Goal: Book appointment/travel/reservation

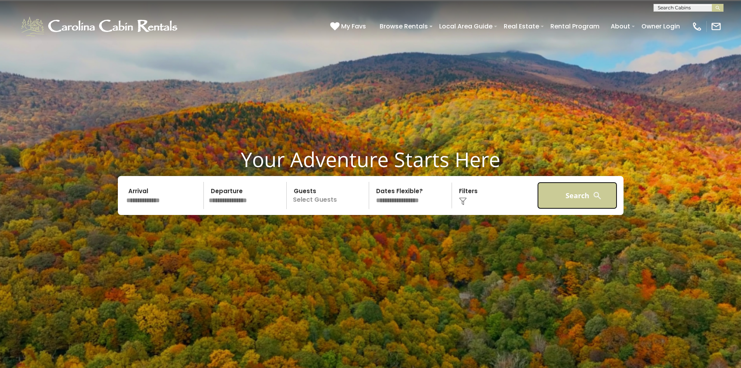
click at [590, 200] on button "Search" at bounding box center [578, 195] width 81 height 27
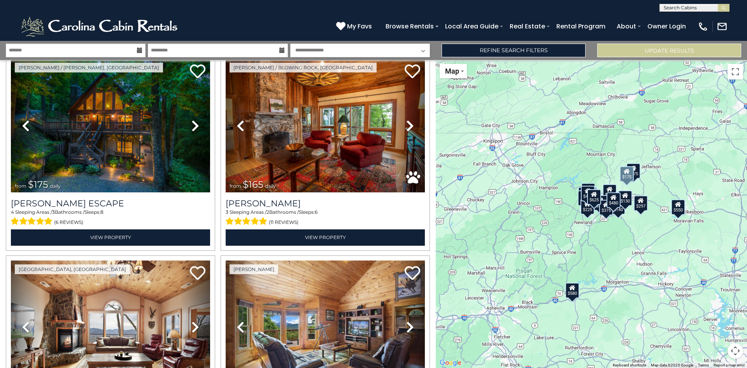
scroll to position [234, 0]
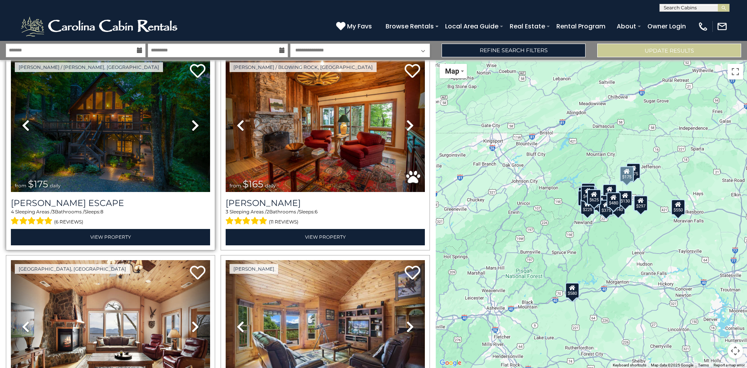
click at [194, 123] on icon at bounding box center [195, 125] width 8 height 12
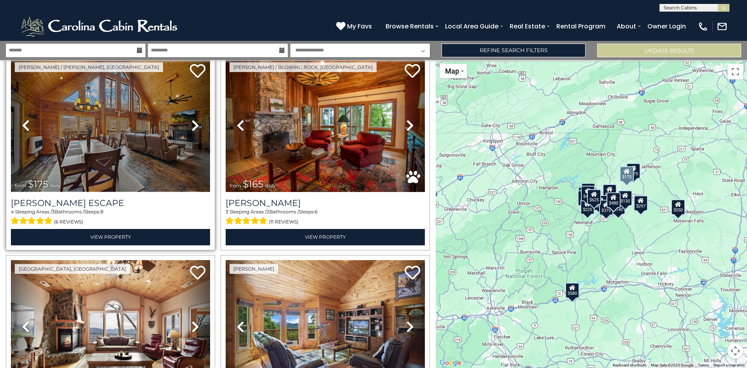
click at [151, 145] on img at bounding box center [110, 125] width 199 height 134
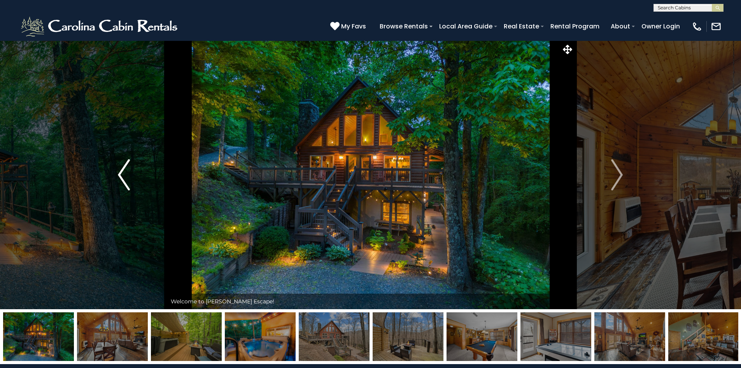
click at [119, 177] on img "Previous" at bounding box center [124, 174] width 12 height 31
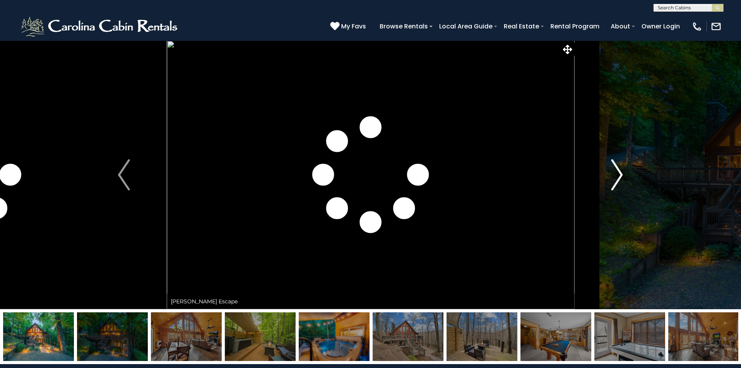
click at [619, 180] on img "Next" at bounding box center [617, 174] width 12 height 31
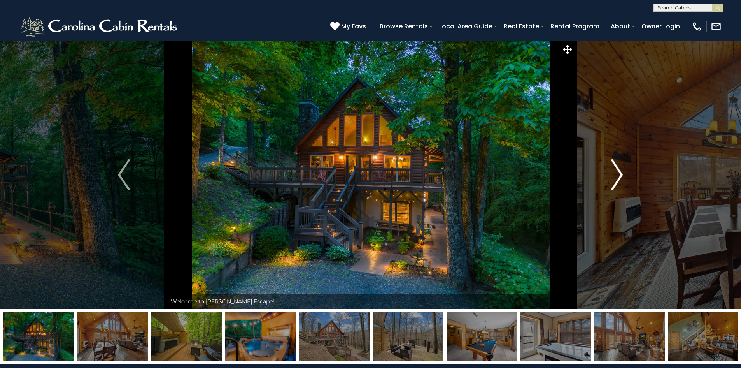
click at [619, 180] on img "Next" at bounding box center [617, 174] width 12 height 31
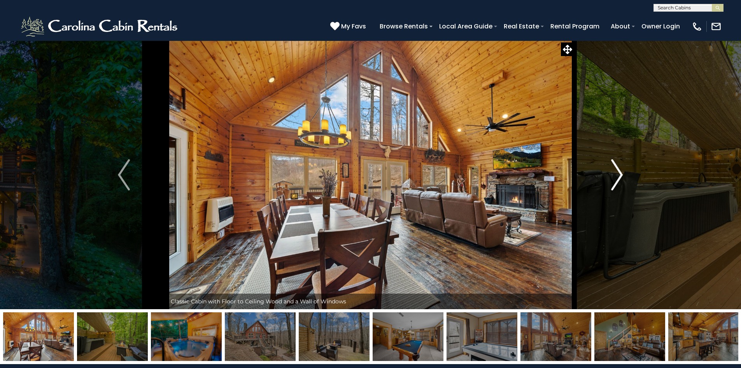
click at [622, 175] on img "Next" at bounding box center [617, 174] width 12 height 31
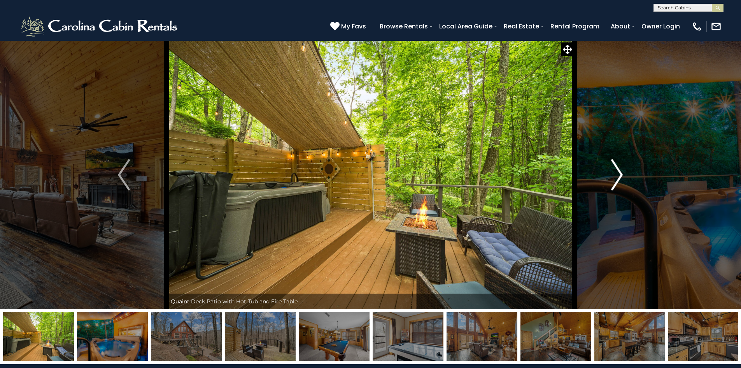
click at [622, 175] on img "Next" at bounding box center [617, 174] width 12 height 31
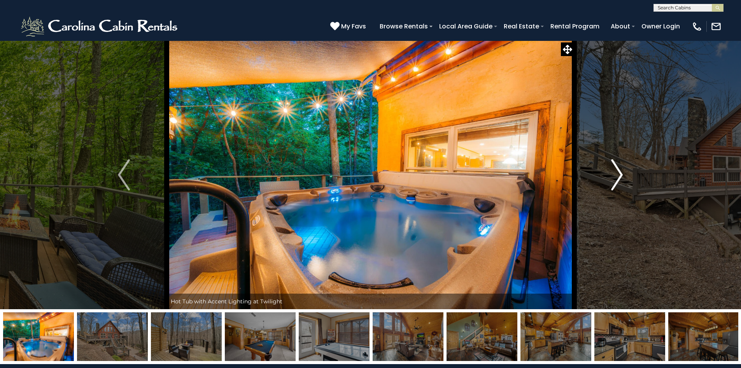
click at [622, 175] on img "Next" at bounding box center [617, 174] width 12 height 31
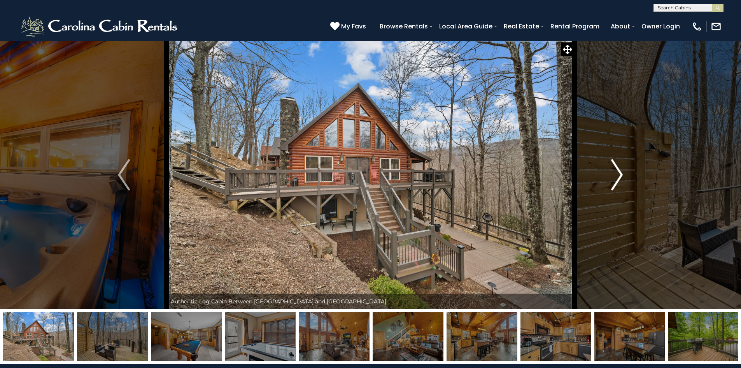
click at [622, 175] on img "Next" at bounding box center [617, 174] width 12 height 31
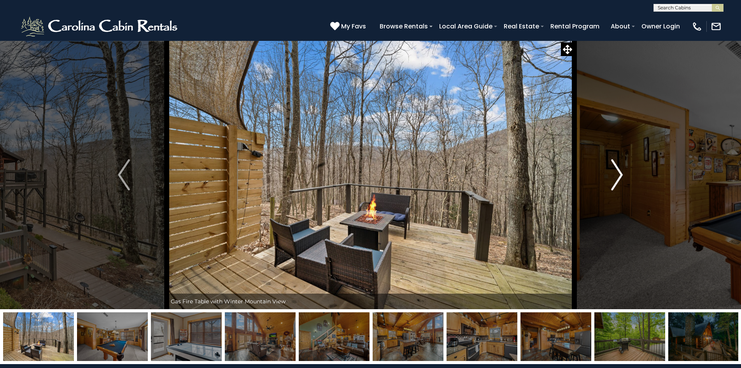
click at [622, 175] on img "Next" at bounding box center [617, 174] width 12 height 31
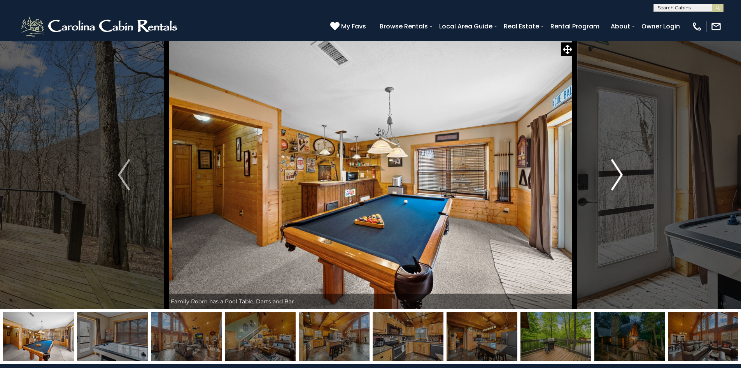
click at [622, 175] on img "Next" at bounding box center [617, 174] width 12 height 31
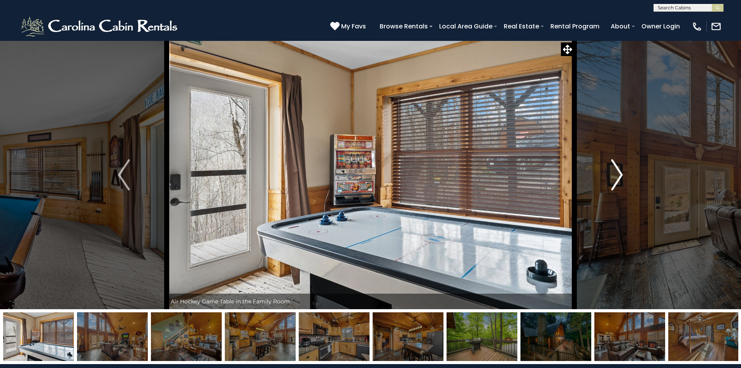
click at [622, 175] on img "Next" at bounding box center [617, 174] width 12 height 31
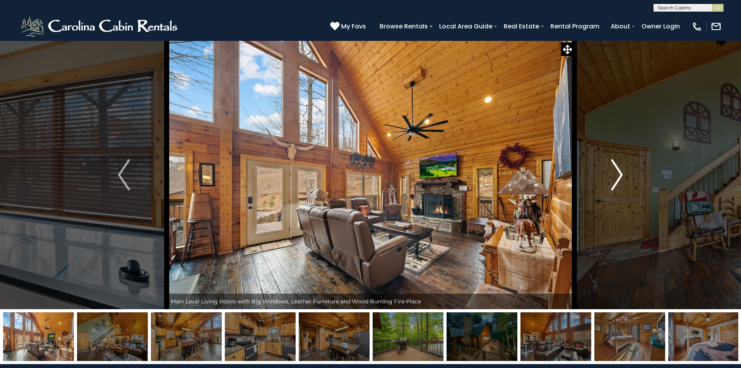
click at [622, 175] on img "Next" at bounding box center [617, 174] width 12 height 31
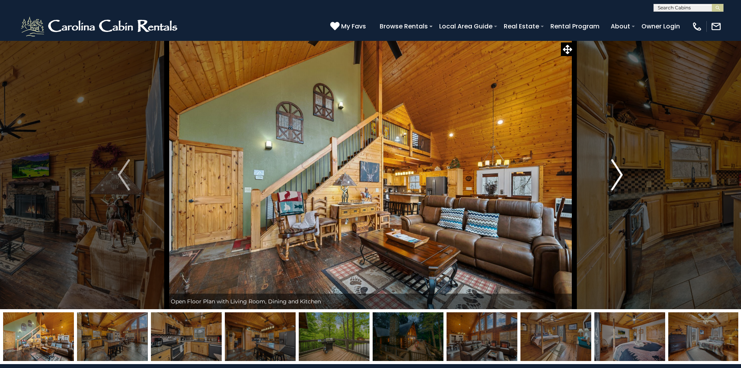
click at [622, 175] on img "Next" at bounding box center [617, 174] width 12 height 31
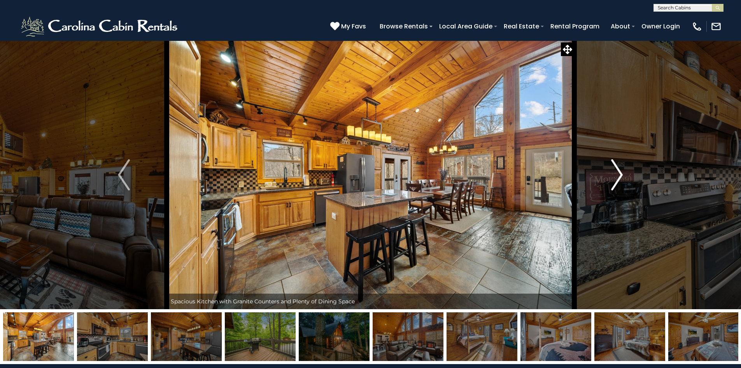
click at [622, 175] on img "Next" at bounding box center [617, 174] width 12 height 31
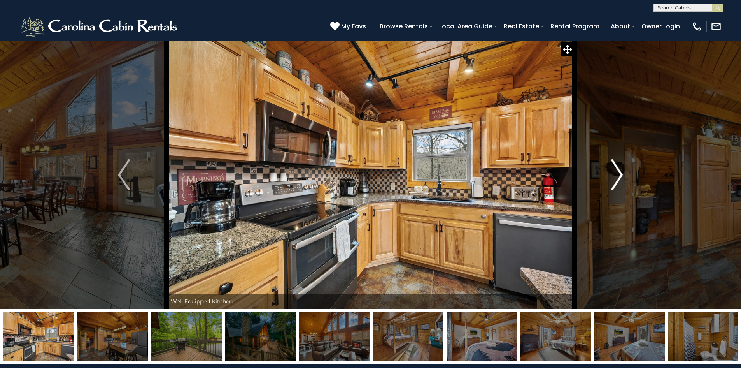
click at [622, 175] on img "Next" at bounding box center [617, 174] width 12 height 31
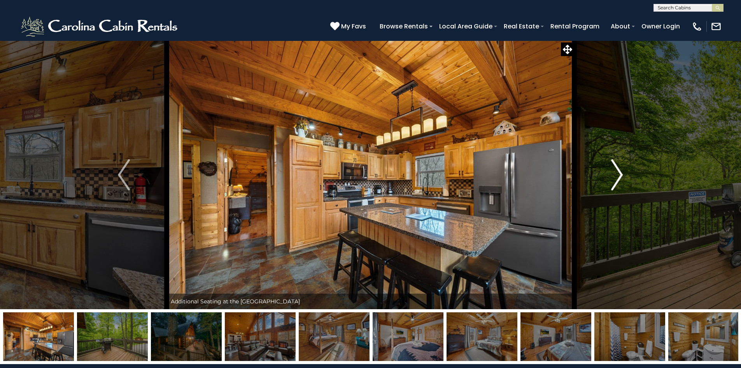
click at [622, 175] on img "Next" at bounding box center [617, 174] width 12 height 31
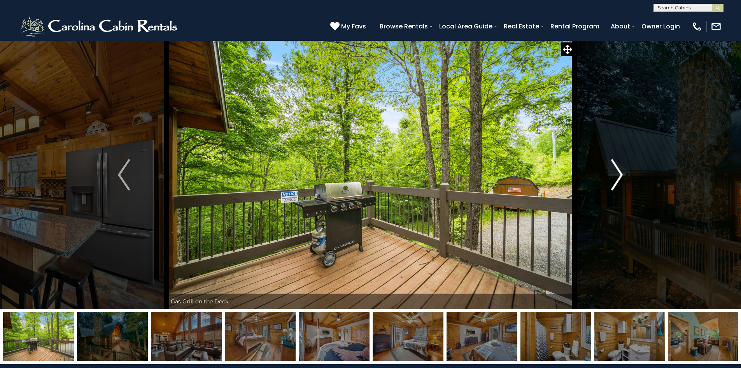
click at [622, 175] on img "Next" at bounding box center [617, 174] width 12 height 31
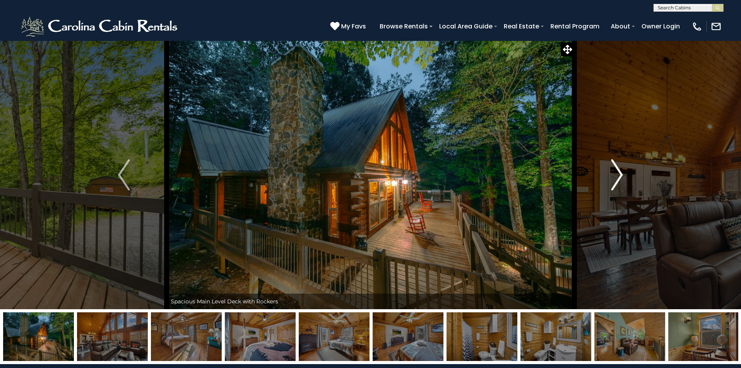
click at [622, 175] on img "Next" at bounding box center [617, 174] width 12 height 31
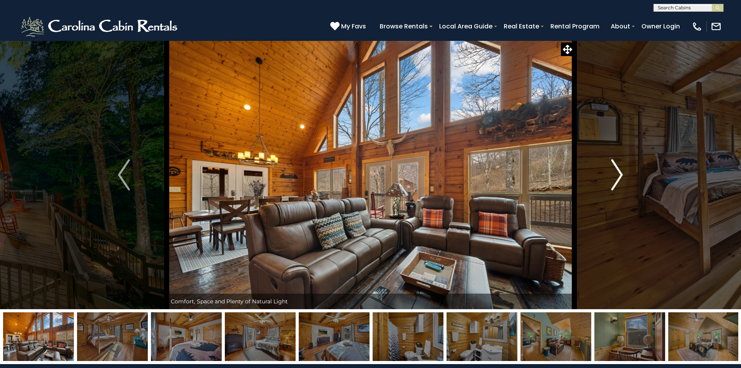
click at [622, 175] on img "Next" at bounding box center [617, 174] width 12 height 31
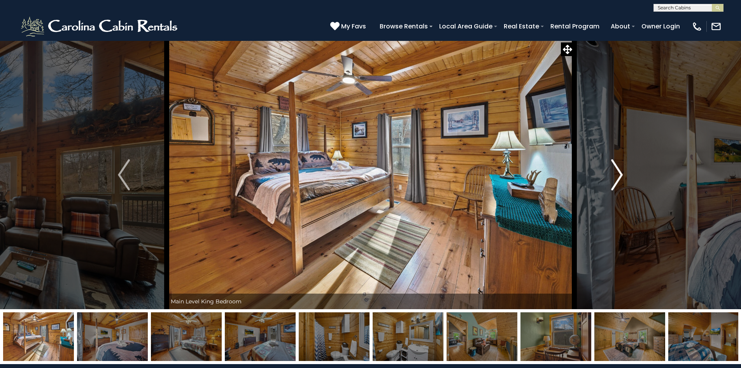
click at [622, 175] on img "Next" at bounding box center [617, 174] width 12 height 31
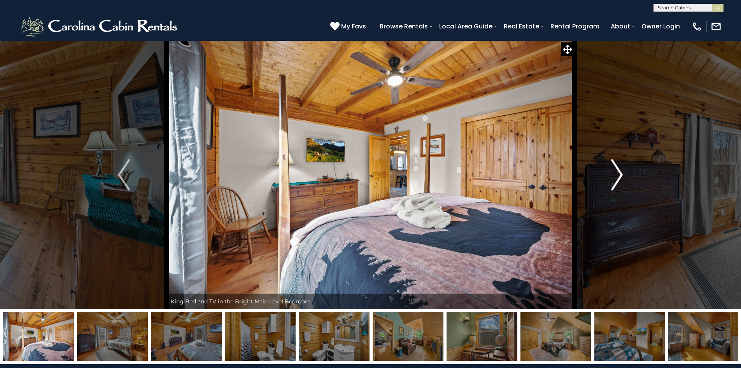
click at [622, 175] on img "Next" at bounding box center [617, 174] width 12 height 31
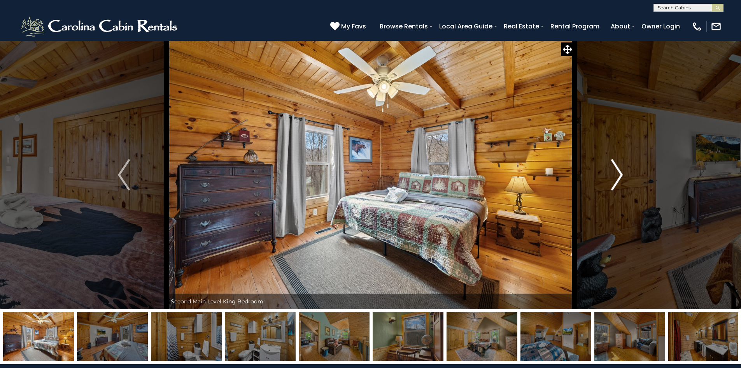
click at [622, 175] on img "Next" at bounding box center [617, 174] width 12 height 31
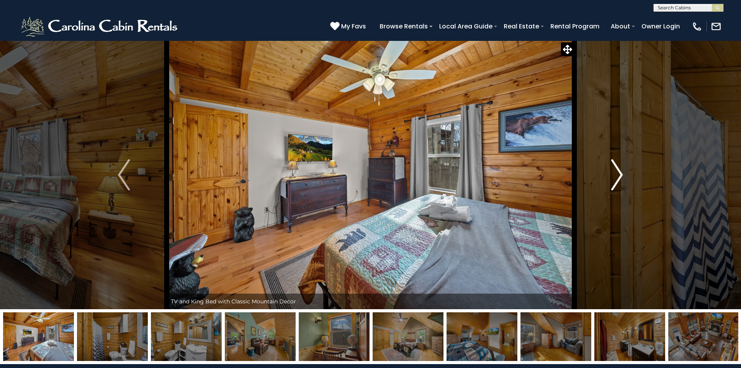
click at [622, 175] on img "Next" at bounding box center [617, 174] width 12 height 31
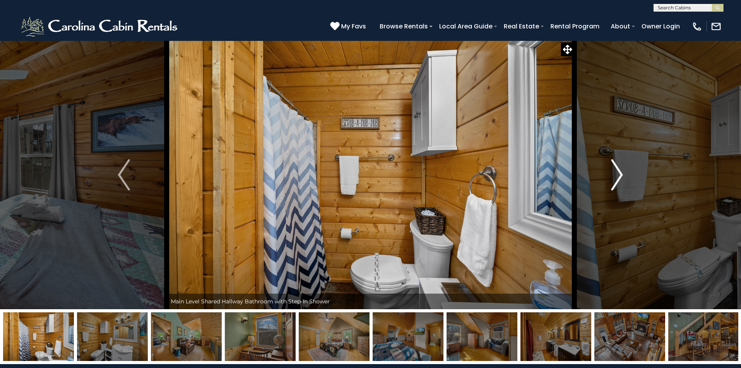
click at [622, 175] on img "Next" at bounding box center [617, 174] width 12 height 31
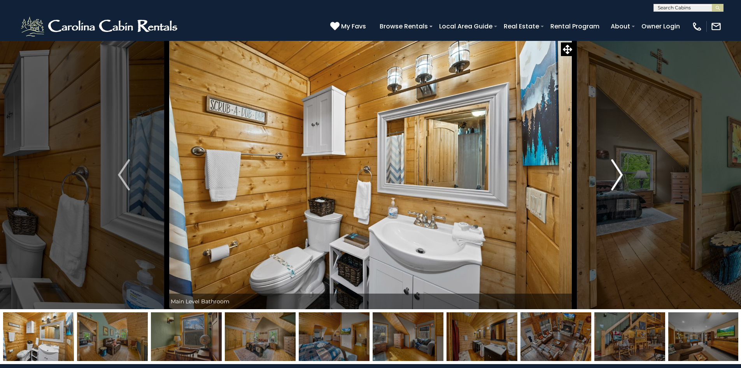
click at [622, 175] on img "Next" at bounding box center [617, 174] width 12 height 31
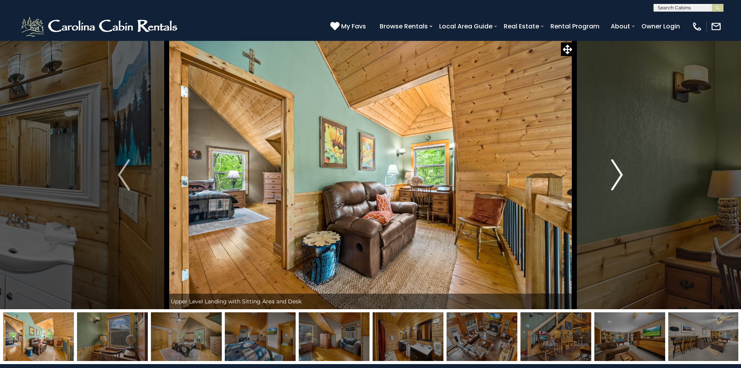
click at [622, 175] on img "Next" at bounding box center [617, 174] width 12 height 31
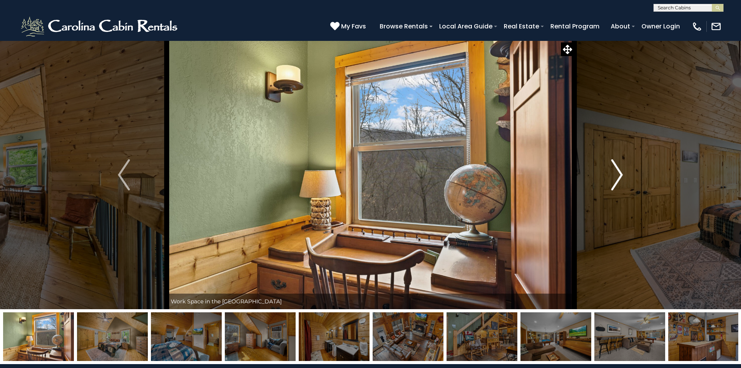
click at [622, 175] on img "Next" at bounding box center [617, 174] width 12 height 31
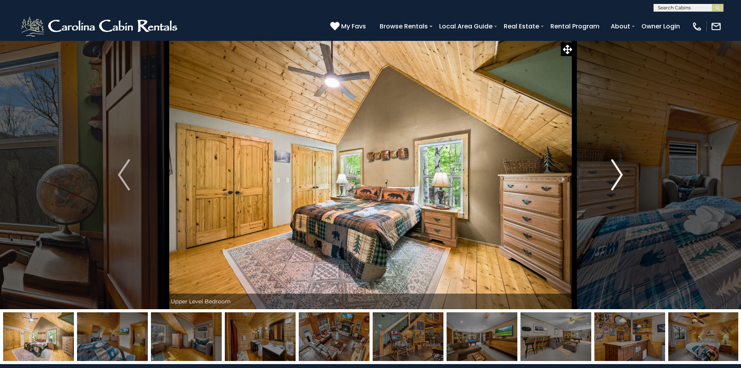
click at [622, 175] on img "Next" at bounding box center [617, 174] width 12 height 31
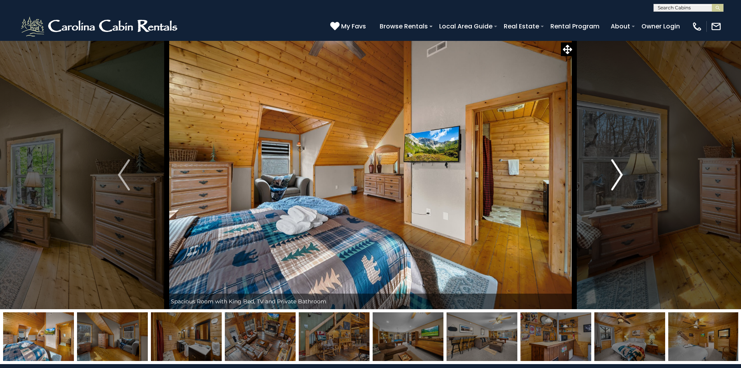
click at [622, 175] on img "Next" at bounding box center [617, 174] width 12 height 31
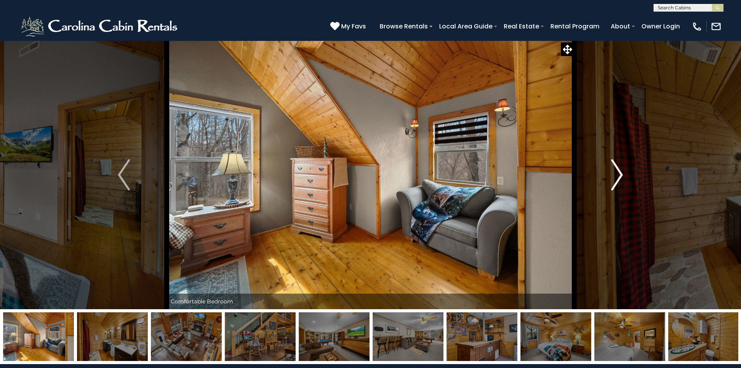
click at [622, 175] on img "Next" at bounding box center [617, 174] width 12 height 31
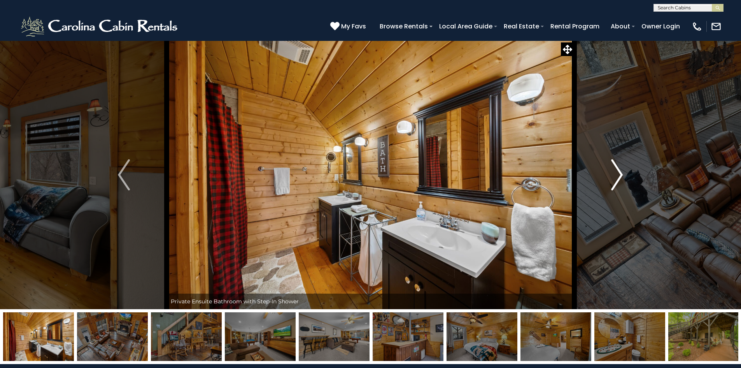
click at [622, 175] on img "Next" at bounding box center [617, 174] width 12 height 31
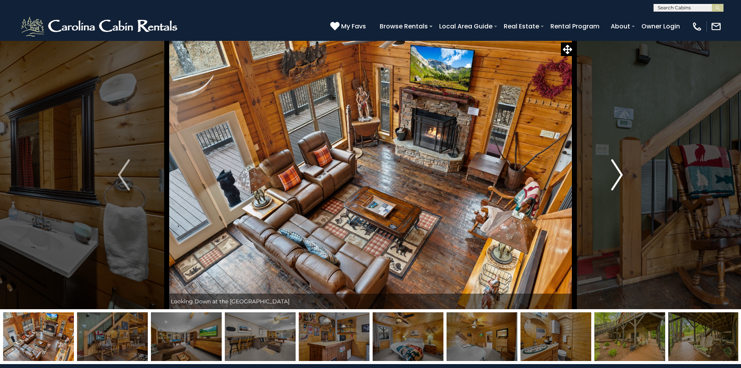
click at [622, 175] on img "Next" at bounding box center [617, 174] width 12 height 31
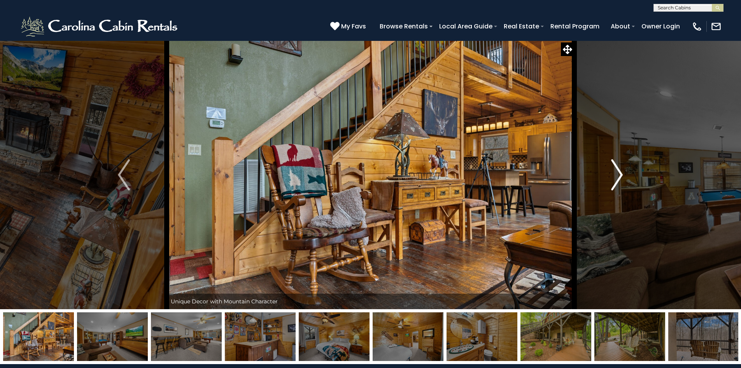
click at [622, 175] on img "Next" at bounding box center [617, 174] width 12 height 31
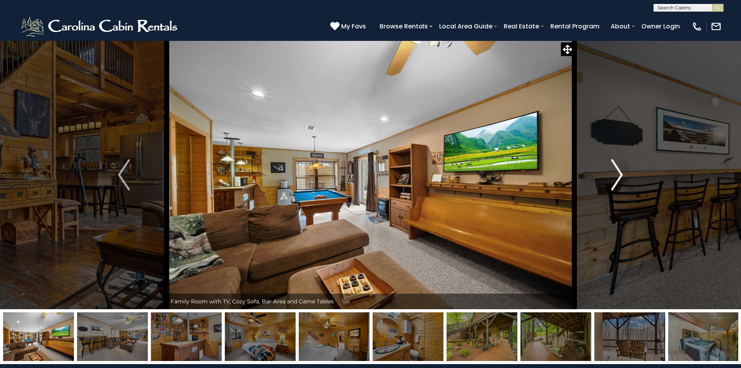
click at [622, 175] on img "Next" at bounding box center [617, 174] width 12 height 31
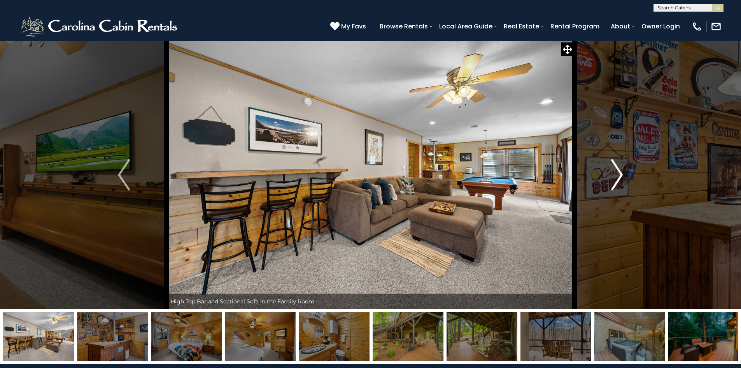
click at [622, 175] on img "Next" at bounding box center [617, 174] width 12 height 31
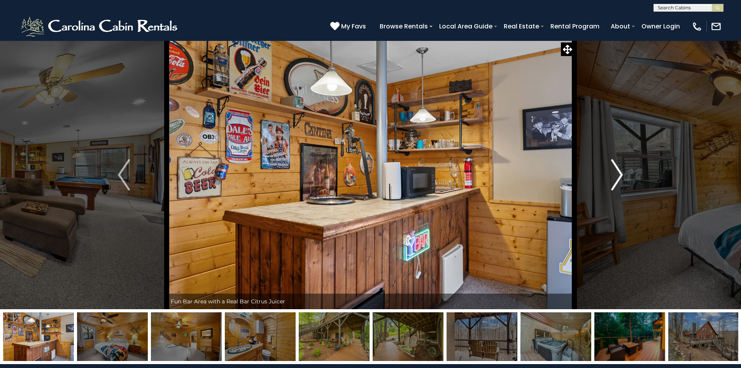
click at [622, 175] on img "Next" at bounding box center [617, 174] width 12 height 31
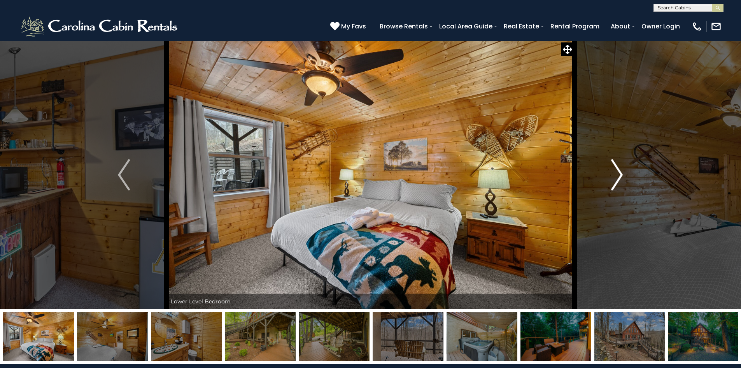
click at [622, 175] on img "Next" at bounding box center [617, 174] width 12 height 31
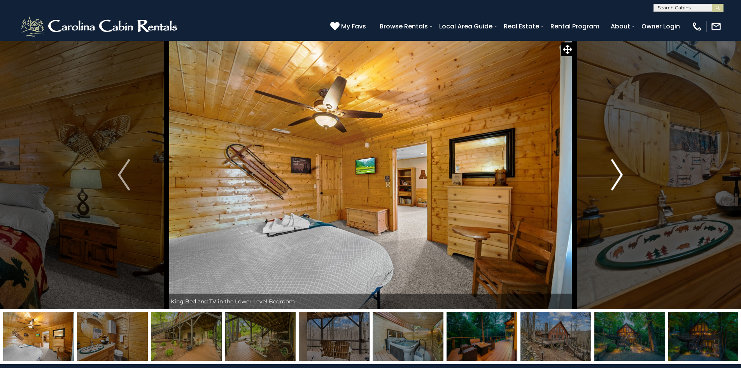
click at [622, 175] on img "Next" at bounding box center [617, 174] width 12 height 31
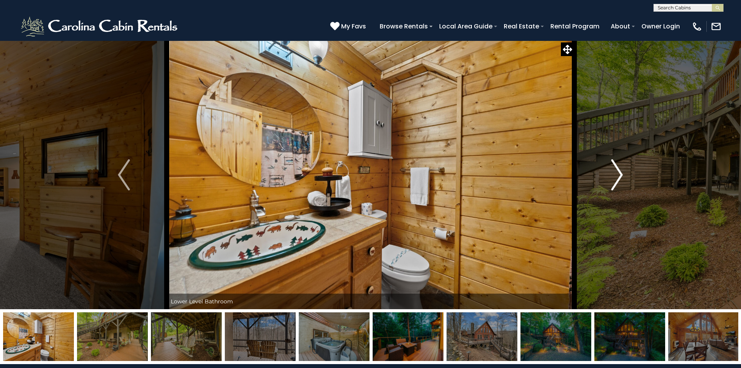
click at [622, 175] on img "Next" at bounding box center [617, 174] width 12 height 31
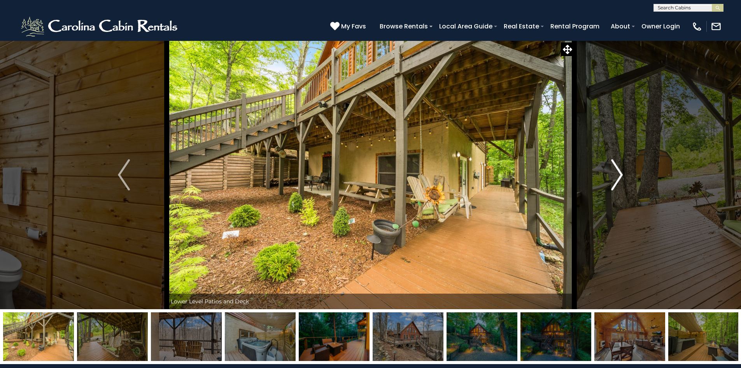
click at [622, 175] on img "Next" at bounding box center [617, 174] width 12 height 31
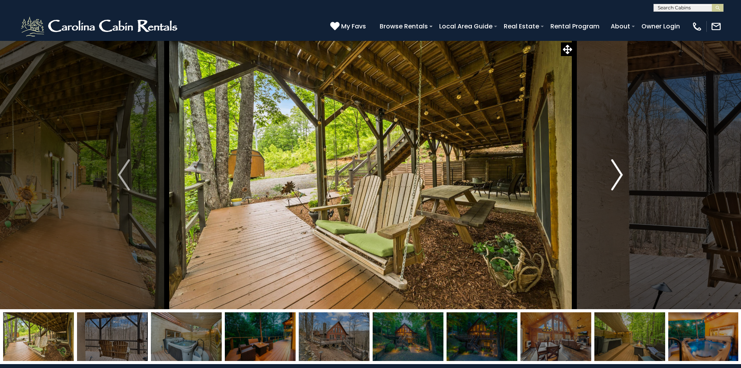
click at [622, 175] on img "Next" at bounding box center [617, 174] width 12 height 31
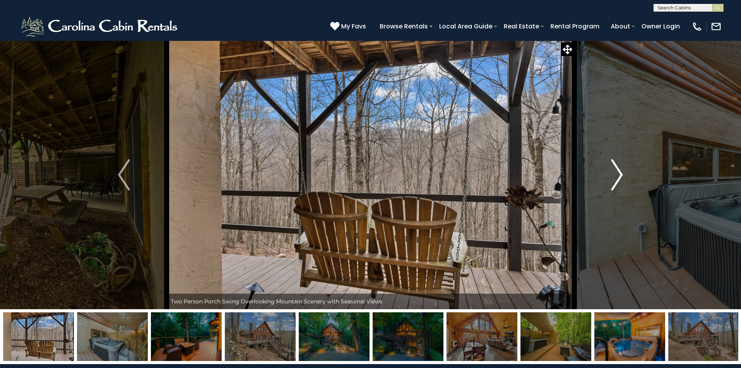
click at [622, 175] on img "Next" at bounding box center [617, 174] width 12 height 31
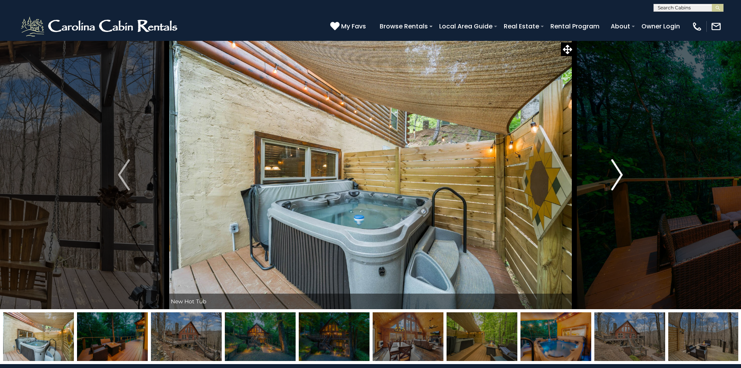
click at [622, 175] on img "Next" at bounding box center [617, 174] width 12 height 31
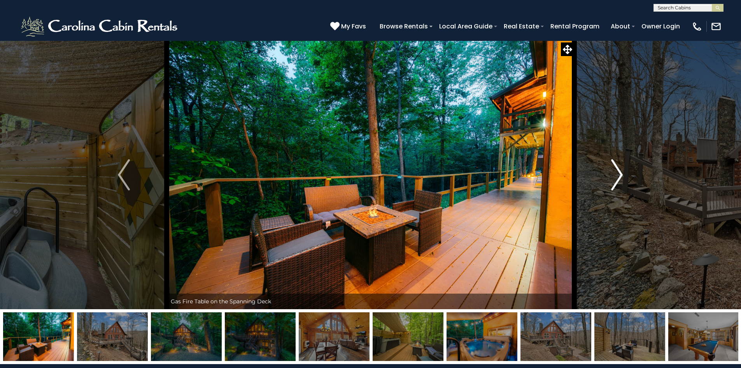
click at [622, 175] on img "Next" at bounding box center [617, 174] width 12 height 31
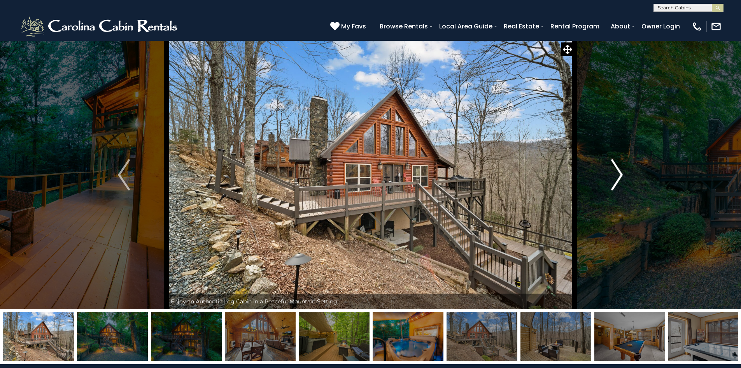
click at [622, 175] on img "Next" at bounding box center [617, 174] width 12 height 31
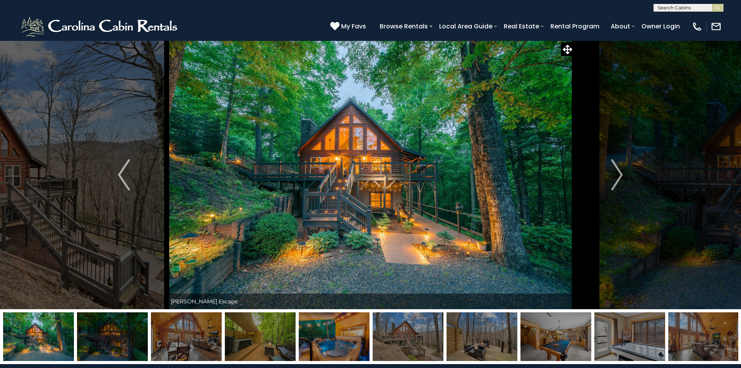
click at [426, 199] on img at bounding box center [371, 174] width 408 height 269
click at [381, 162] on img at bounding box center [371, 174] width 408 height 269
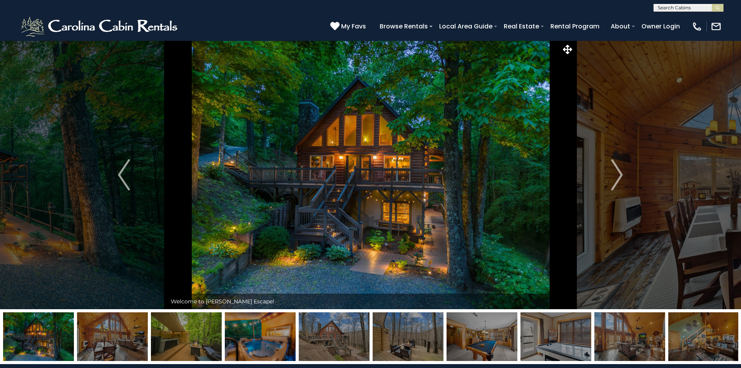
click at [573, 304] on div "Welcome to [PERSON_NAME] Escape!" at bounding box center [371, 301] width 408 height 16
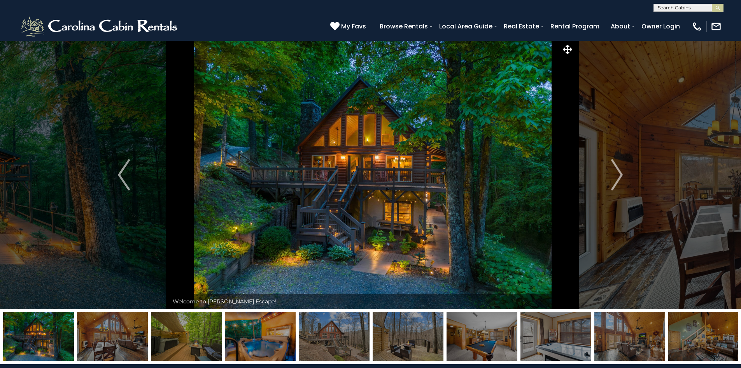
drag, startPoint x: 224, startPoint y: 120, endPoint x: 234, endPoint y: 241, distance: 121.5
click at [226, 123] on img at bounding box center [373, 174] width 408 height 269
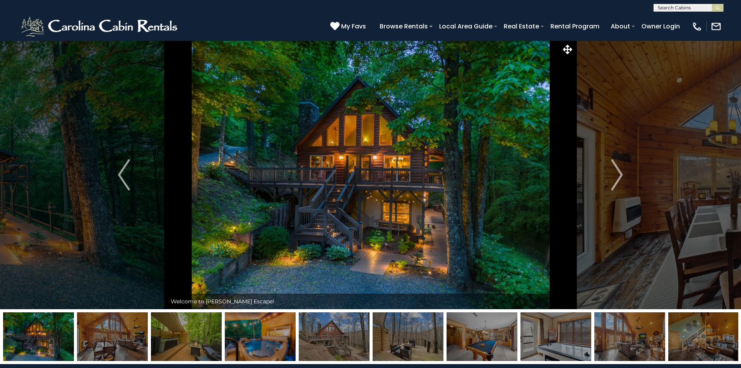
click at [201, 126] on img at bounding box center [371, 174] width 408 height 269
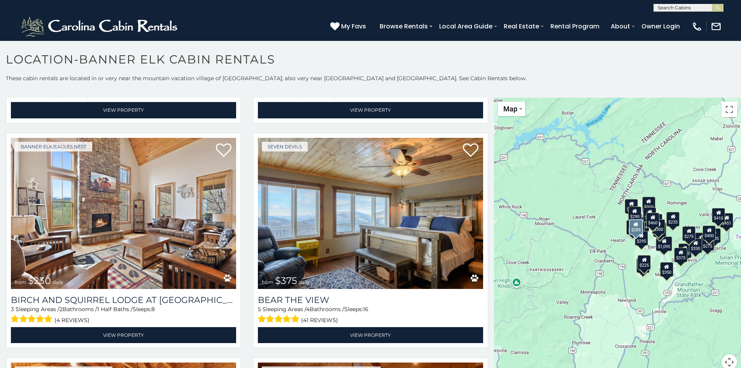
scroll to position [2919, 0]
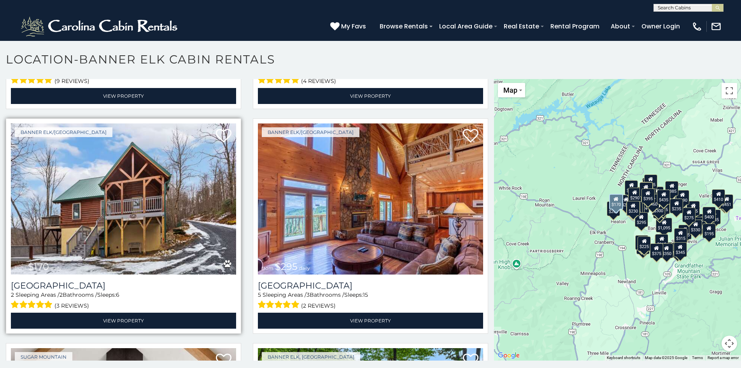
scroll to position [4902, 0]
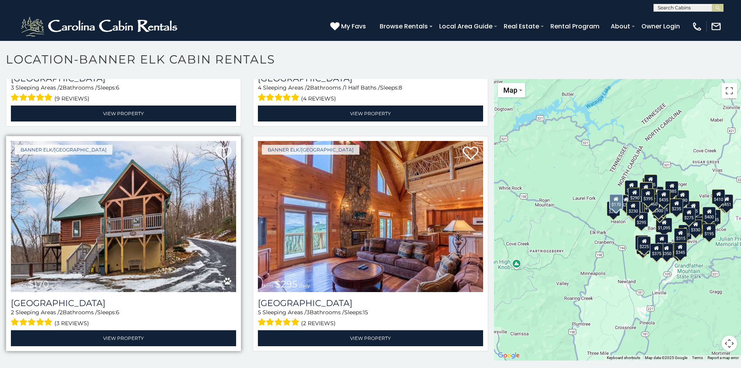
click at [188, 194] on img at bounding box center [123, 216] width 225 height 151
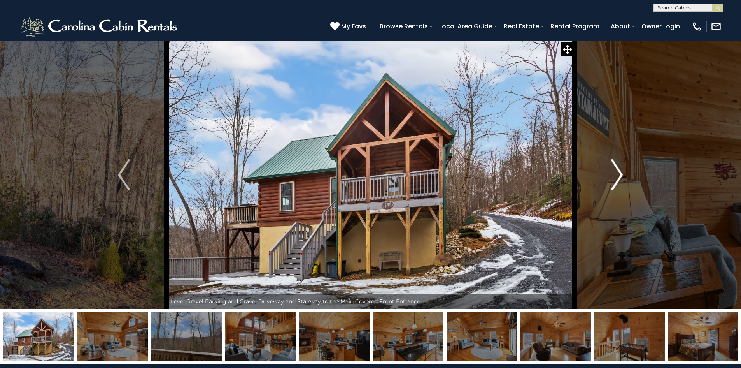
click at [621, 175] on img "Next" at bounding box center [617, 174] width 12 height 31
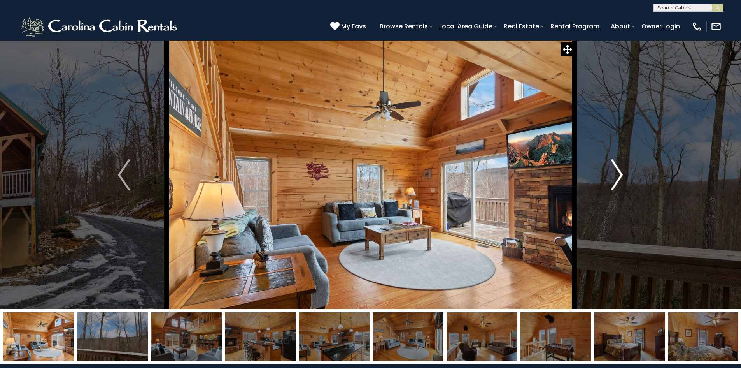
click at [621, 175] on img "Next" at bounding box center [617, 174] width 12 height 31
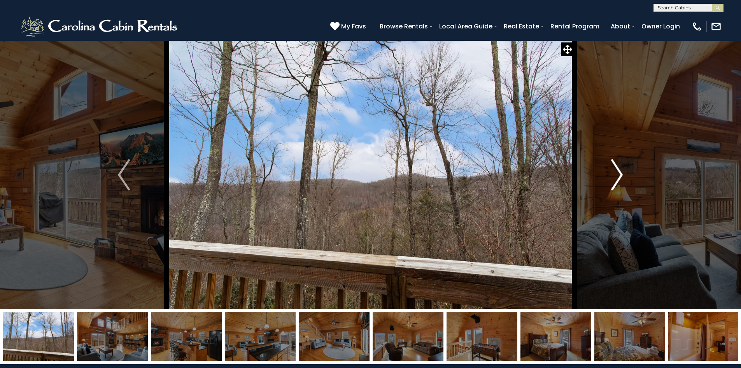
click at [621, 175] on img "Next" at bounding box center [617, 174] width 12 height 31
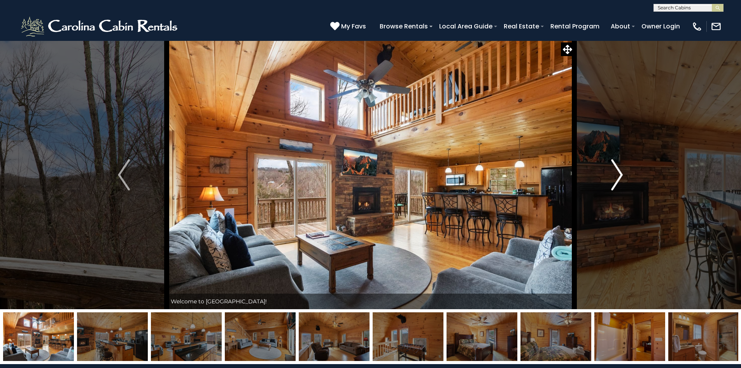
click at [621, 175] on img "Next" at bounding box center [617, 174] width 12 height 31
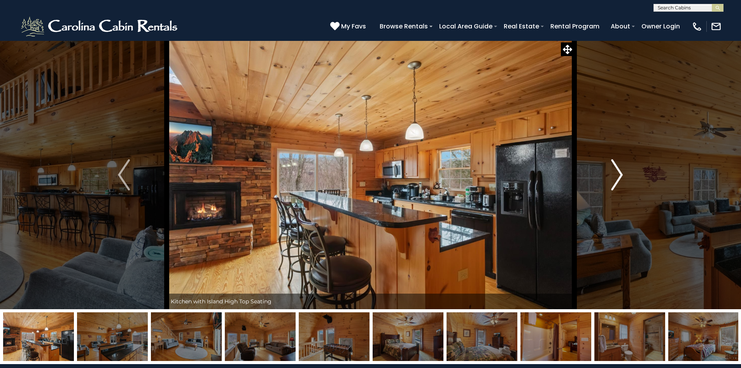
click at [618, 170] on img "Next" at bounding box center [617, 174] width 12 height 31
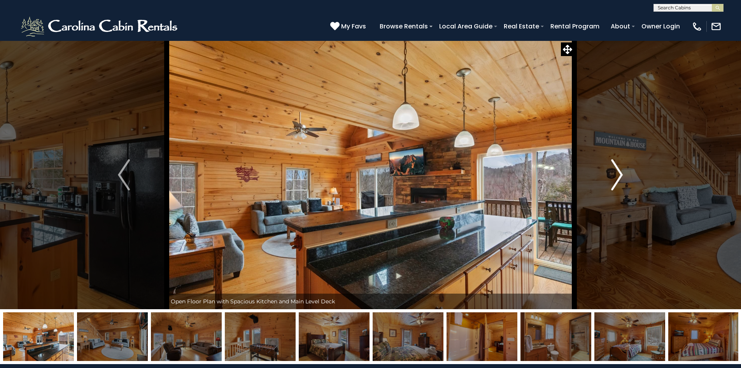
click at [618, 170] on img "Next" at bounding box center [617, 174] width 12 height 31
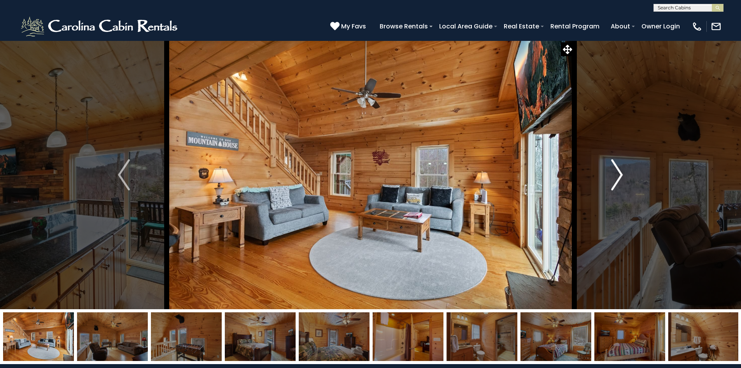
click at [618, 170] on img "Next" at bounding box center [617, 174] width 12 height 31
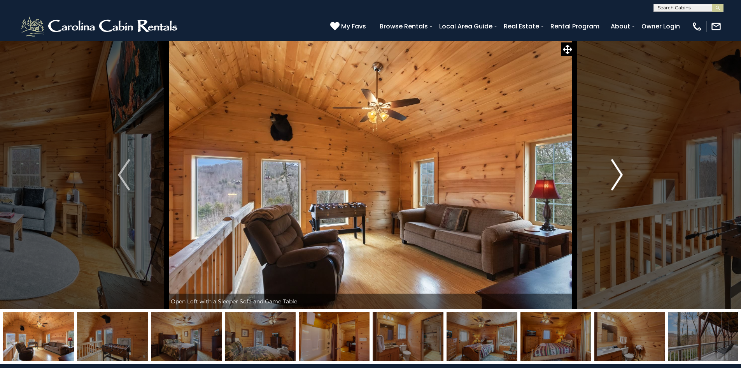
click at [618, 170] on img "Next" at bounding box center [617, 174] width 12 height 31
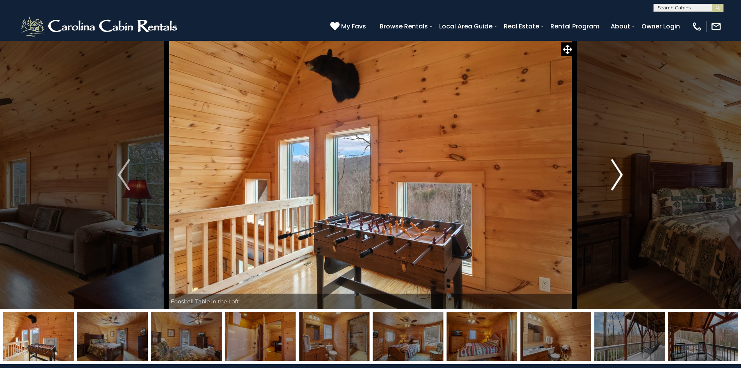
click at [618, 170] on img "Next" at bounding box center [617, 174] width 12 height 31
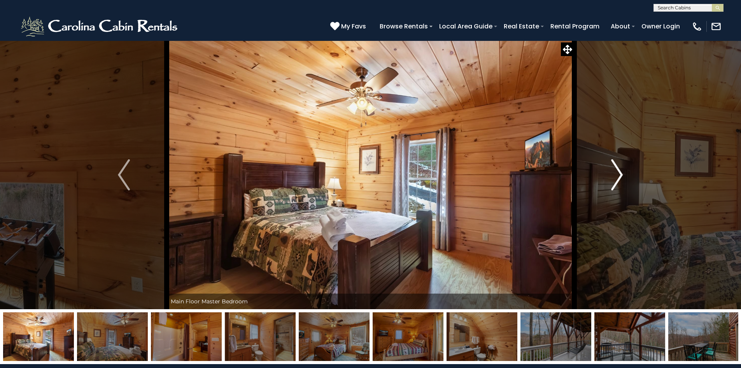
click at [618, 170] on img "Next" at bounding box center [617, 174] width 12 height 31
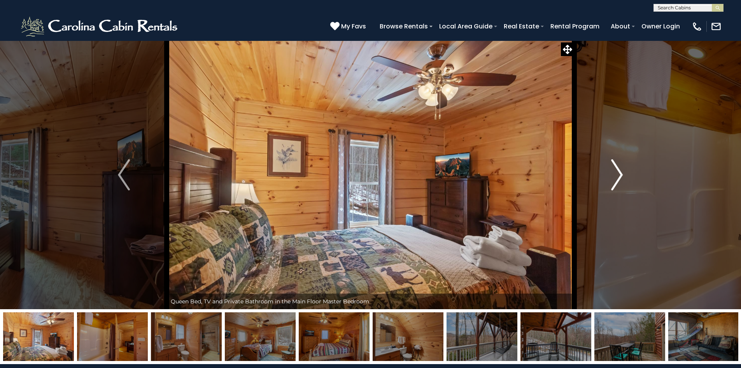
click at [617, 170] on img "Next" at bounding box center [617, 174] width 12 height 31
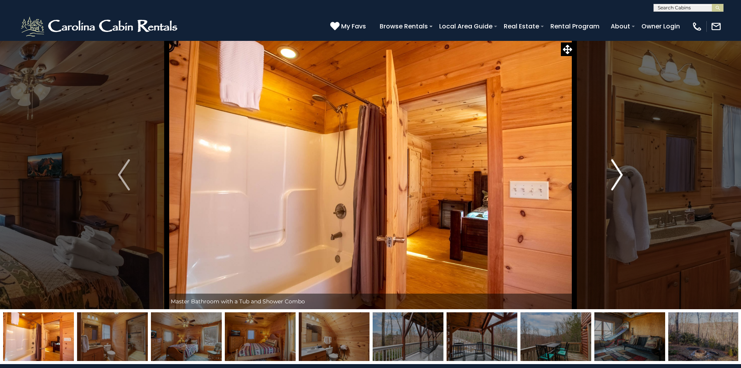
click at [617, 170] on img "Next" at bounding box center [617, 174] width 12 height 31
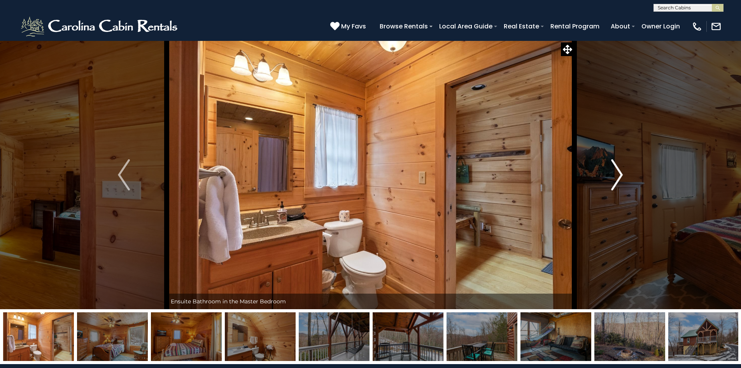
click at [617, 170] on img "Next" at bounding box center [617, 174] width 12 height 31
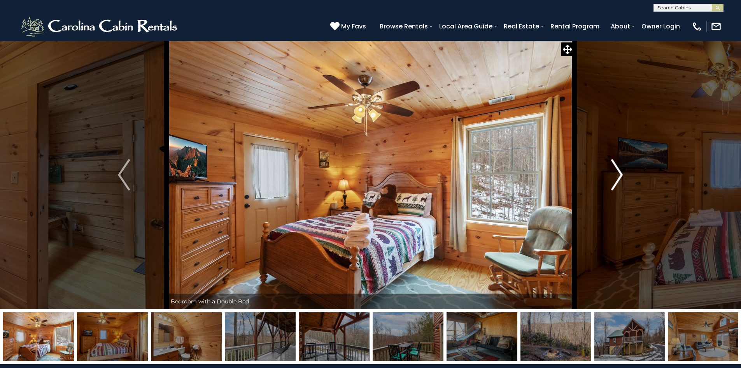
click at [617, 170] on img "Next" at bounding box center [617, 174] width 12 height 31
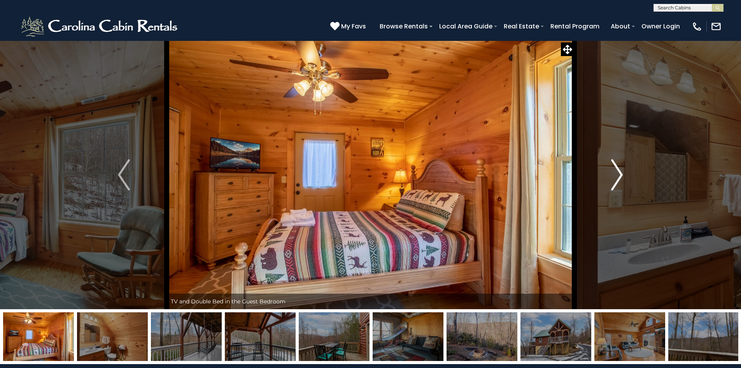
click at [617, 170] on img "Next" at bounding box center [617, 174] width 12 height 31
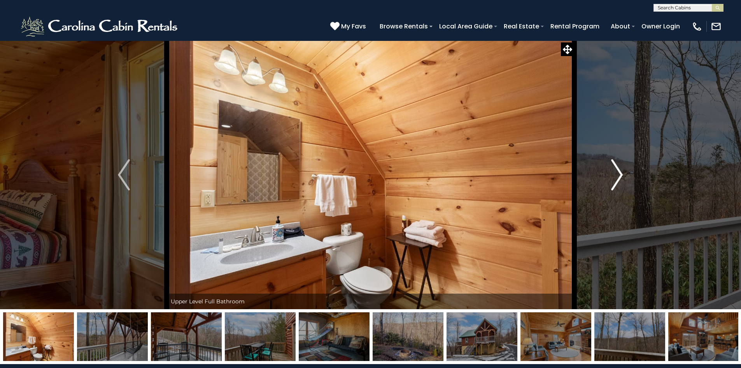
click at [617, 170] on img "Next" at bounding box center [617, 174] width 12 height 31
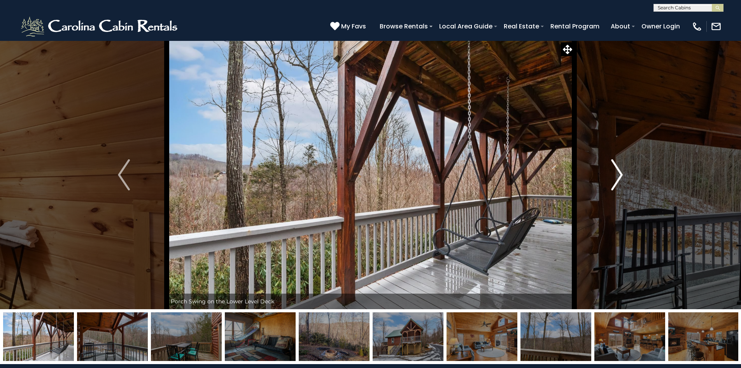
click at [617, 170] on img "Next" at bounding box center [617, 174] width 12 height 31
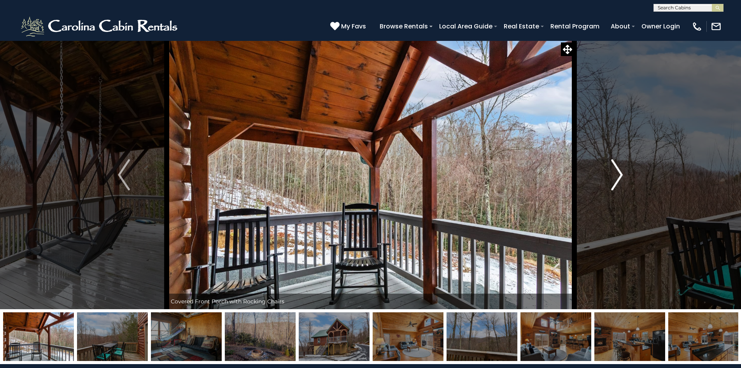
click at [617, 170] on img "Next" at bounding box center [617, 174] width 12 height 31
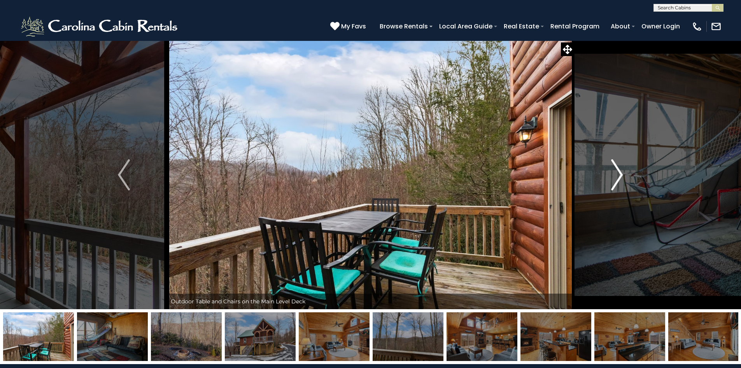
click at [617, 170] on img "Next" at bounding box center [617, 174] width 12 height 31
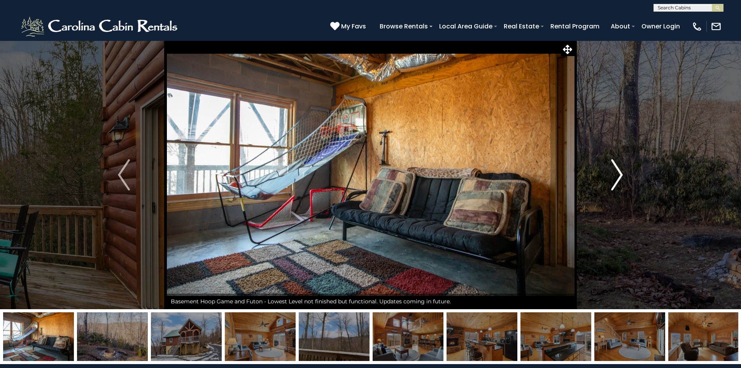
click at [617, 170] on img "Next" at bounding box center [617, 174] width 12 height 31
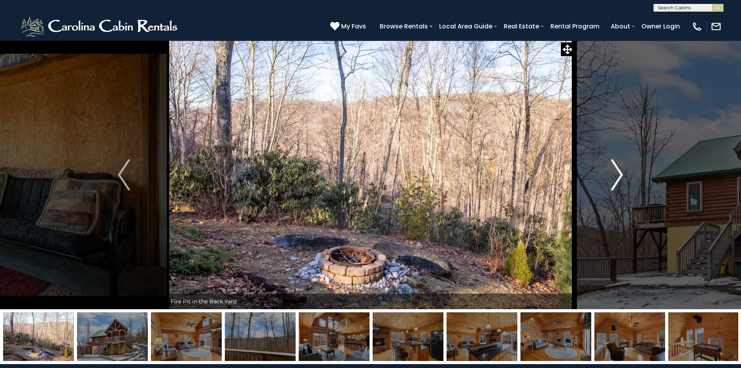
click at [617, 170] on img "Next" at bounding box center [617, 174] width 12 height 31
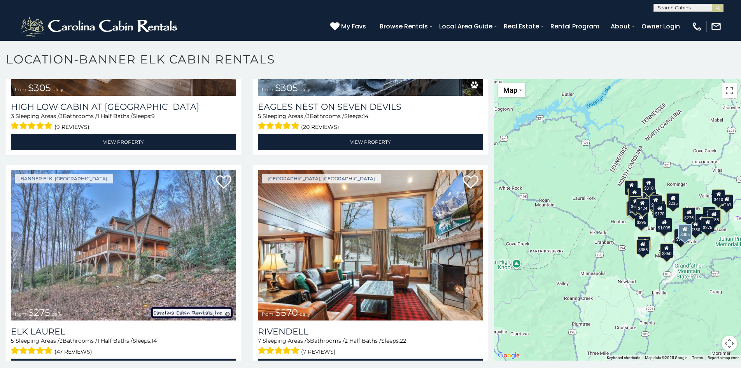
scroll to position [2569, 0]
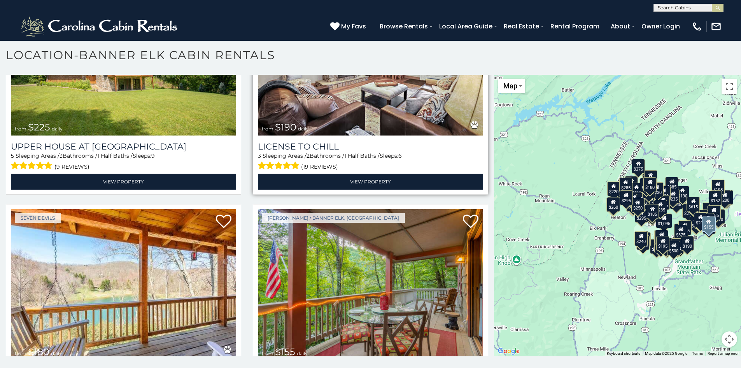
scroll to position [8433, 0]
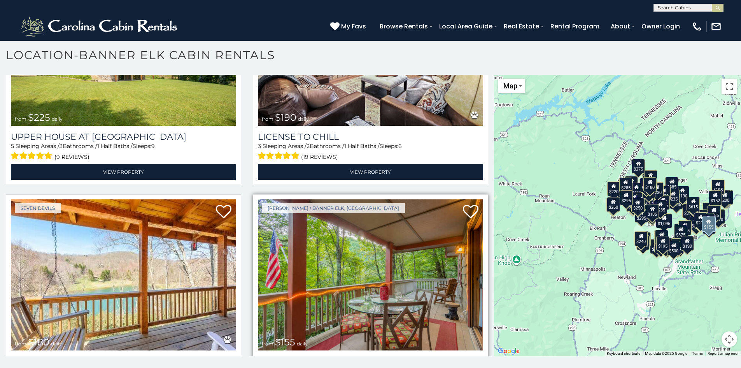
click at [349, 225] on img at bounding box center [370, 274] width 225 height 151
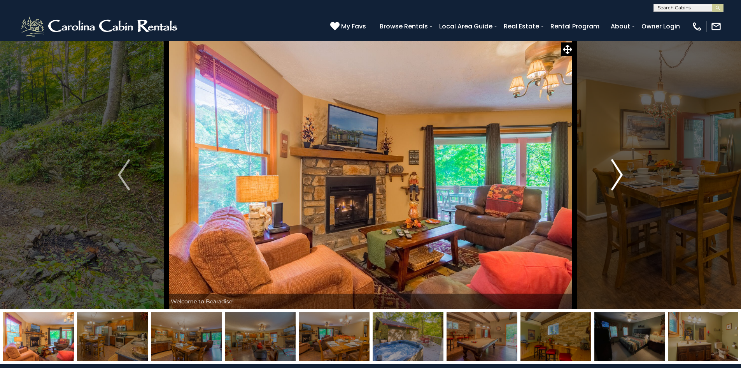
click at [622, 175] on img "Next" at bounding box center [617, 174] width 12 height 31
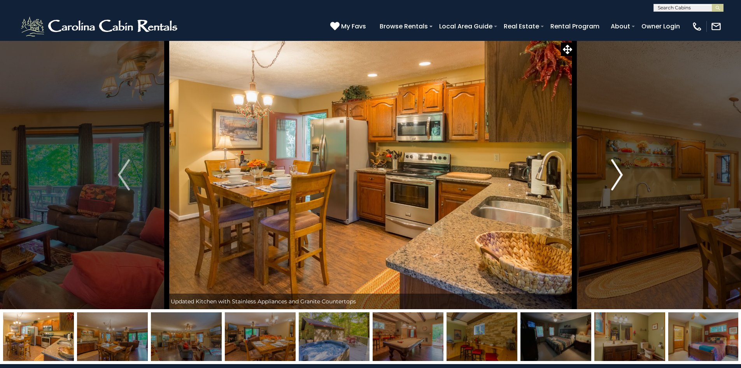
click at [622, 175] on img "Next" at bounding box center [617, 174] width 12 height 31
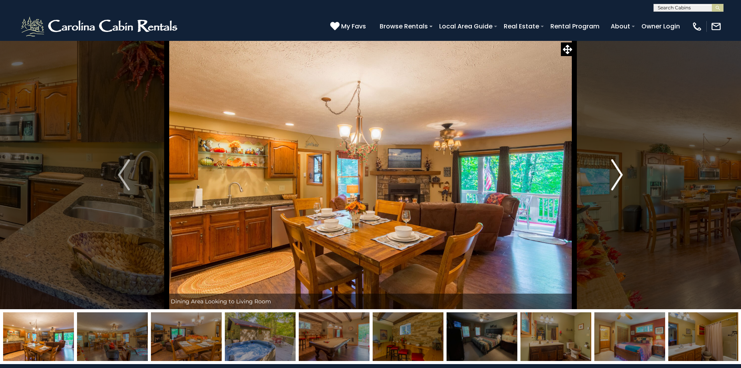
click at [622, 175] on img "Next" at bounding box center [617, 174] width 12 height 31
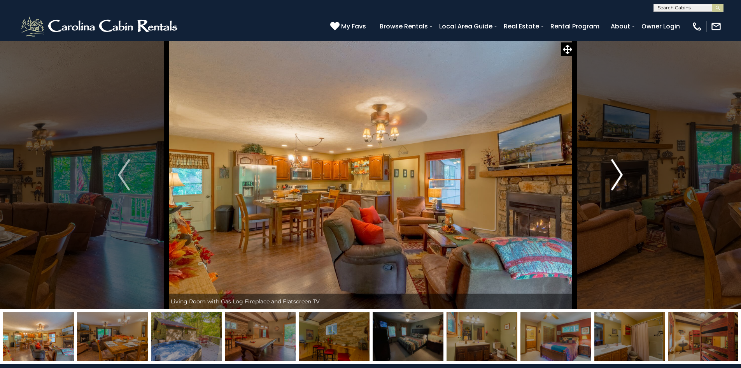
click at [622, 175] on img "Next" at bounding box center [617, 174] width 12 height 31
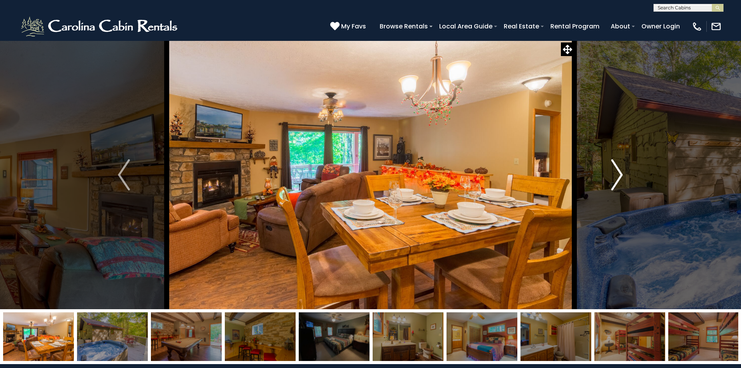
click at [622, 175] on img "Next" at bounding box center [617, 174] width 12 height 31
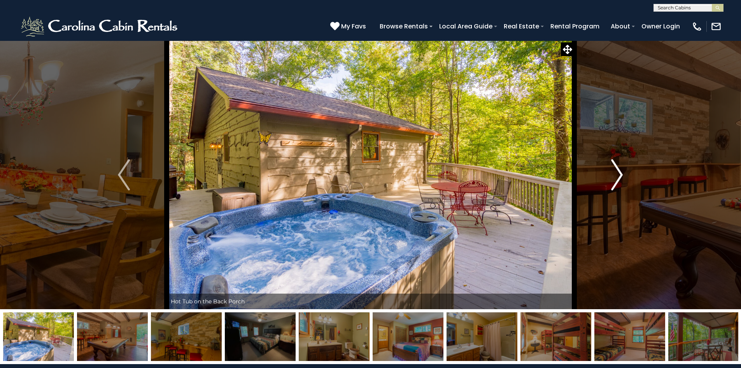
click at [622, 175] on img "Next" at bounding box center [617, 174] width 12 height 31
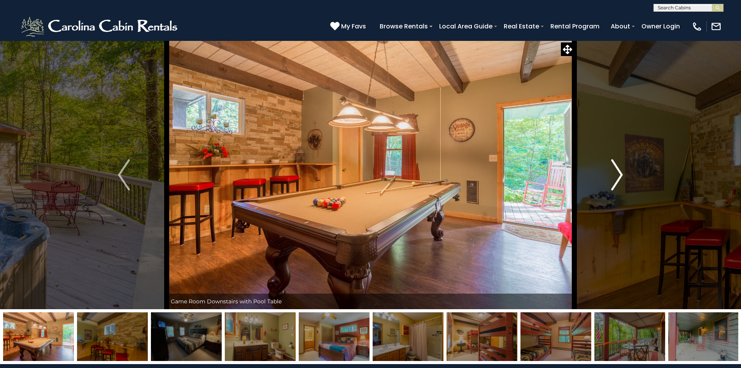
click at [622, 175] on img "Next" at bounding box center [617, 174] width 12 height 31
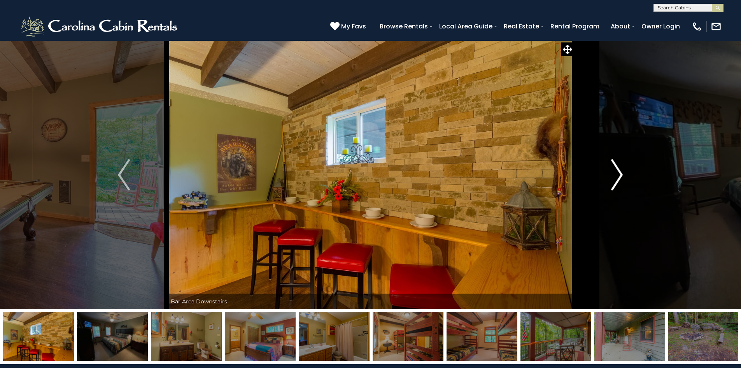
click at [622, 174] on img "Next" at bounding box center [617, 174] width 12 height 31
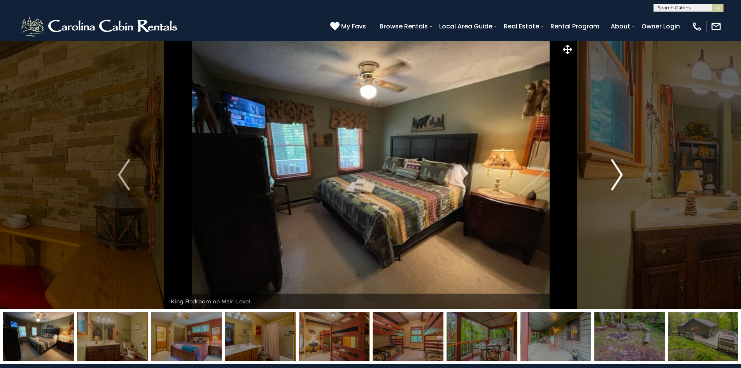
click at [622, 174] on img "Next" at bounding box center [617, 174] width 12 height 31
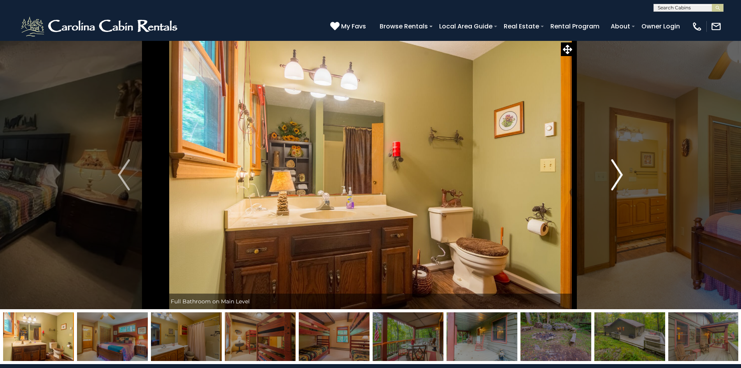
click at [623, 174] on img "Next" at bounding box center [617, 174] width 12 height 31
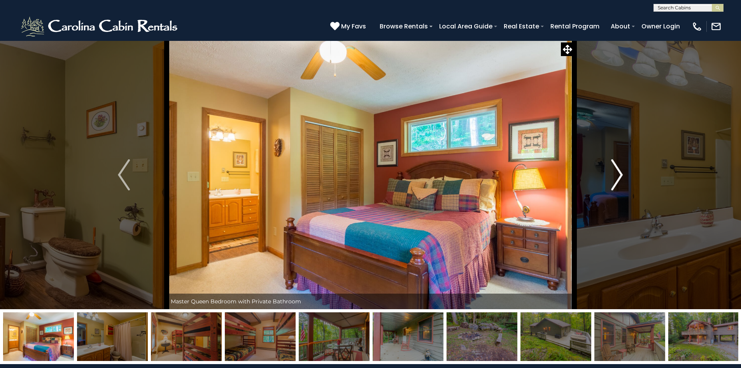
click at [621, 175] on img "Next" at bounding box center [617, 174] width 12 height 31
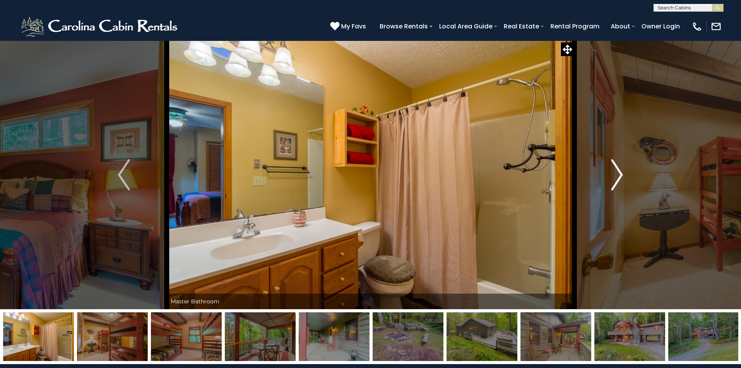
click at [621, 175] on img "Next" at bounding box center [617, 174] width 12 height 31
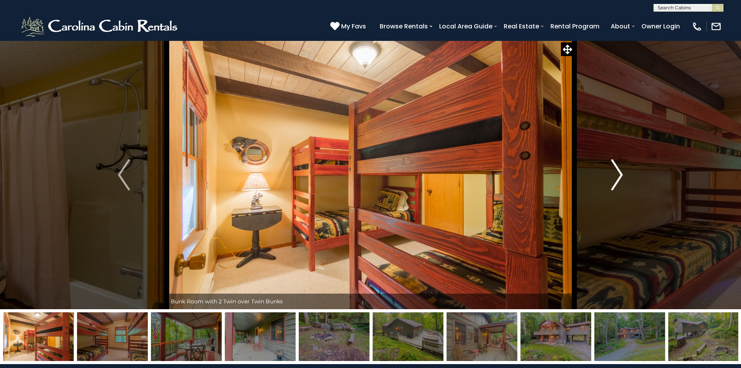
click at [621, 175] on img "Next" at bounding box center [617, 174] width 12 height 31
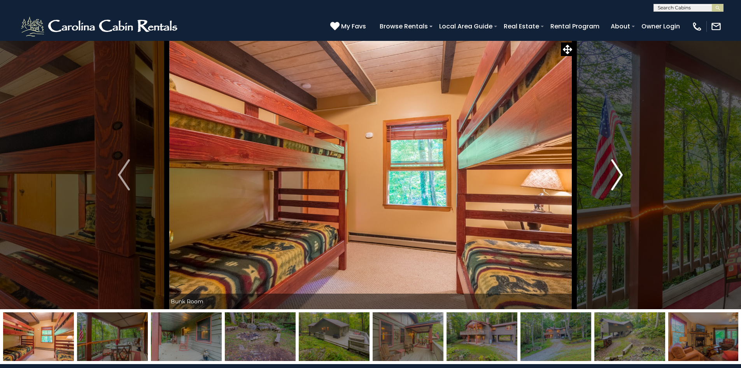
click at [621, 175] on img "Next" at bounding box center [617, 174] width 12 height 31
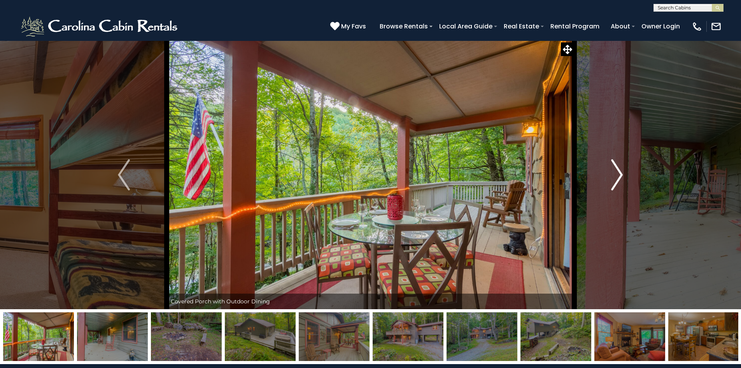
click at [621, 175] on img "Next" at bounding box center [617, 174] width 12 height 31
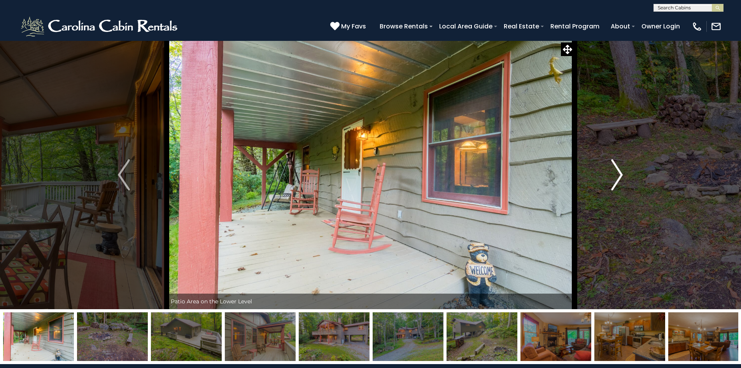
click at [621, 175] on img "Next" at bounding box center [617, 174] width 12 height 31
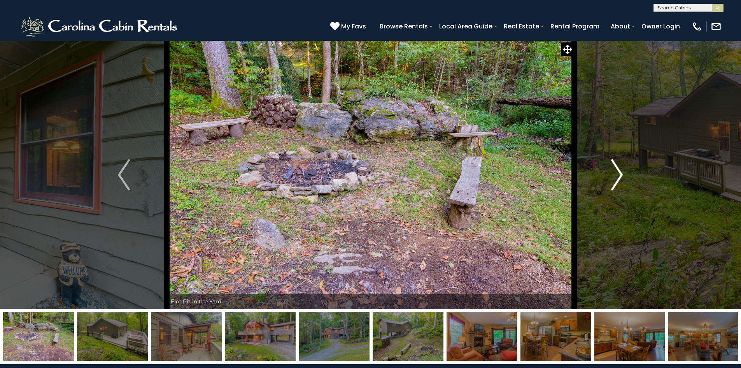
click at [621, 175] on img "Next" at bounding box center [617, 174] width 12 height 31
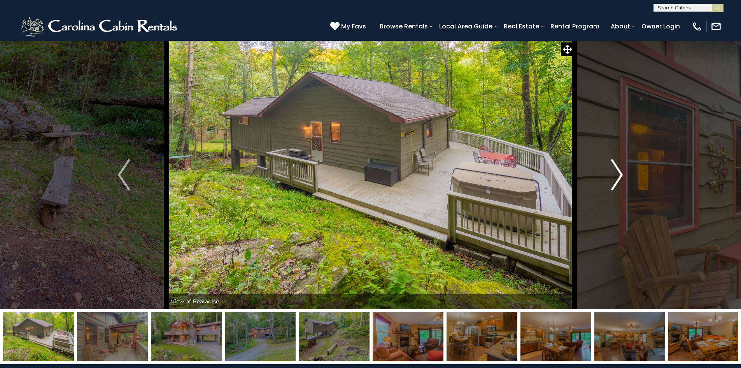
click at [621, 175] on img "Next" at bounding box center [617, 174] width 12 height 31
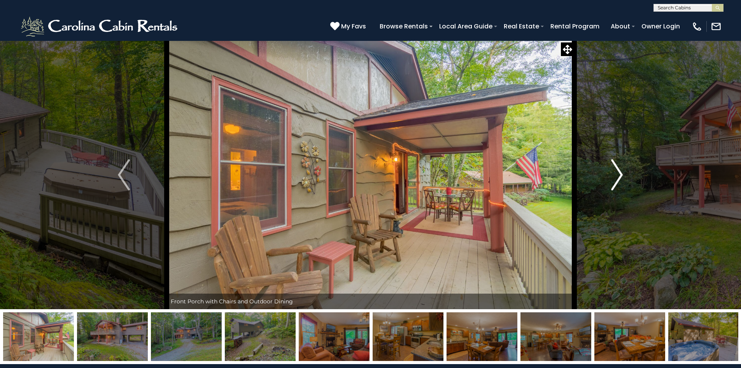
click at [621, 175] on img "Next" at bounding box center [617, 174] width 12 height 31
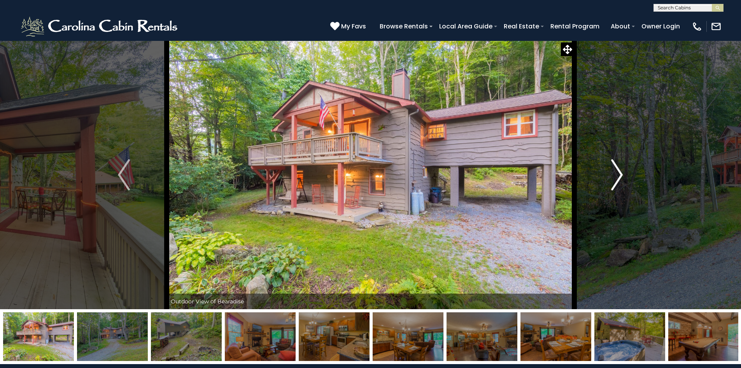
click at [621, 175] on img "Next" at bounding box center [617, 174] width 12 height 31
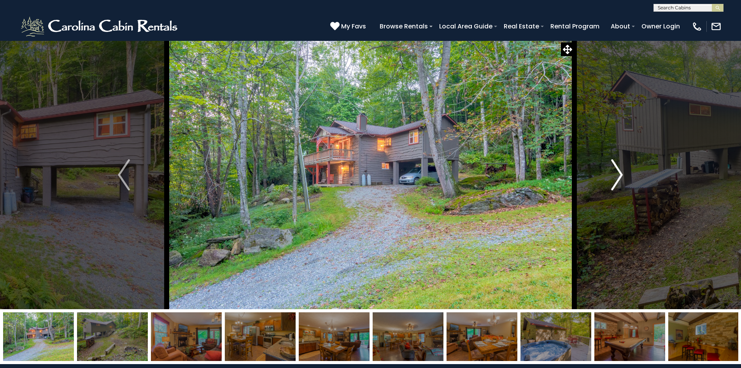
click at [620, 173] on img "Next" at bounding box center [617, 174] width 12 height 31
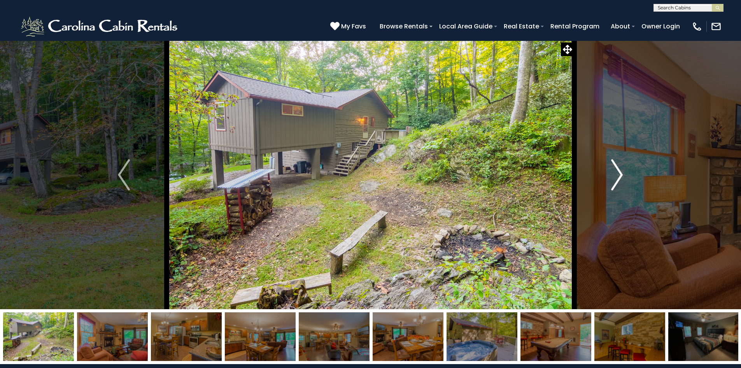
click at [621, 173] on img "Next" at bounding box center [617, 174] width 12 height 31
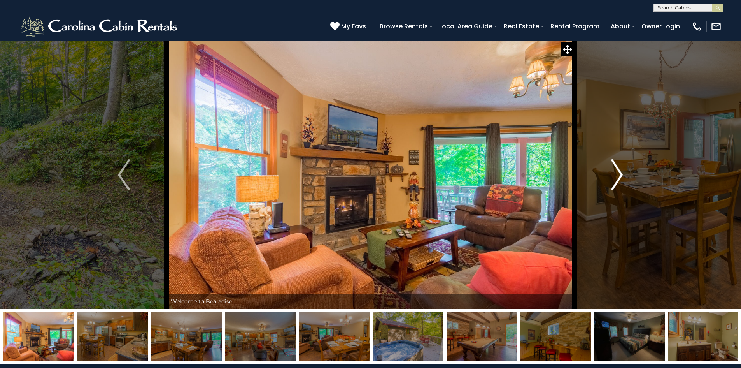
click at [621, 173] on img "Next" at bounding box center [617, 174] width 12 height 31
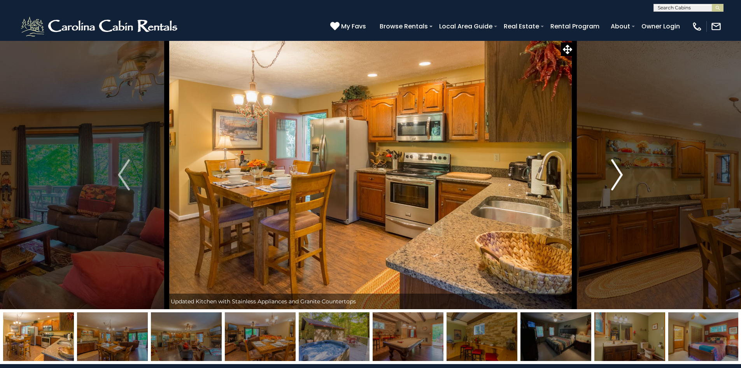
click at [620, 172] on img "Next" at bounding box center [617, 174] width 12 height 31
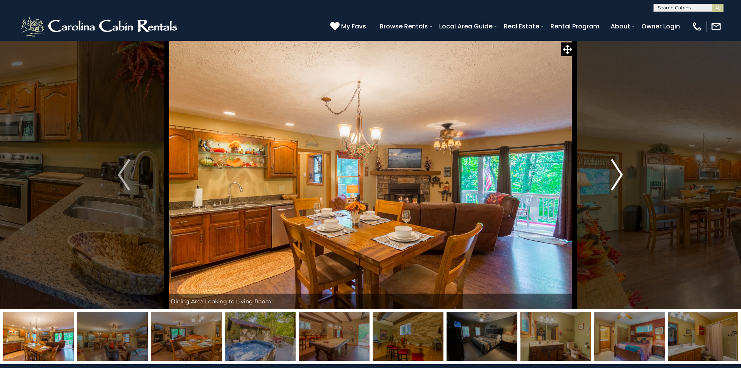
click at [620, 172] on img "Next" at bounding box center [617, 174] width 12 height 31
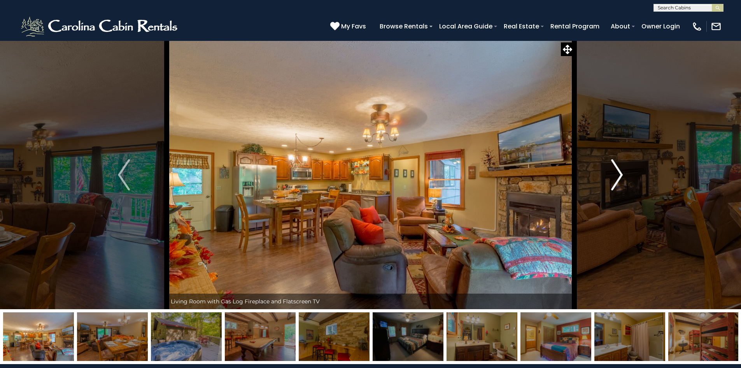
click at [620, 172] on img "Next" at bounding box center [617, 174] width 12 height 31
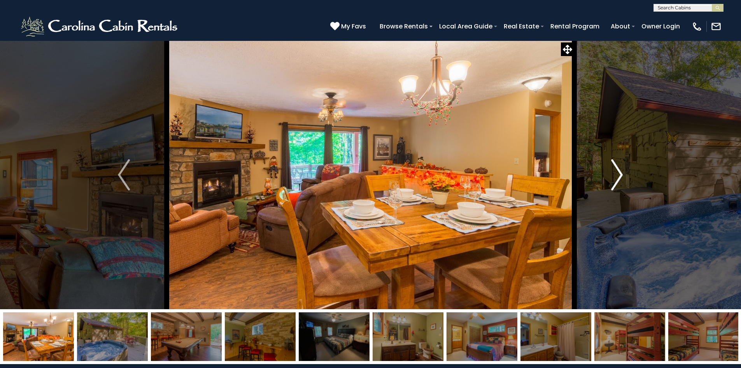
click at [620, 172] on img "Next" at bounding box center [617, 174] width 12 height 31
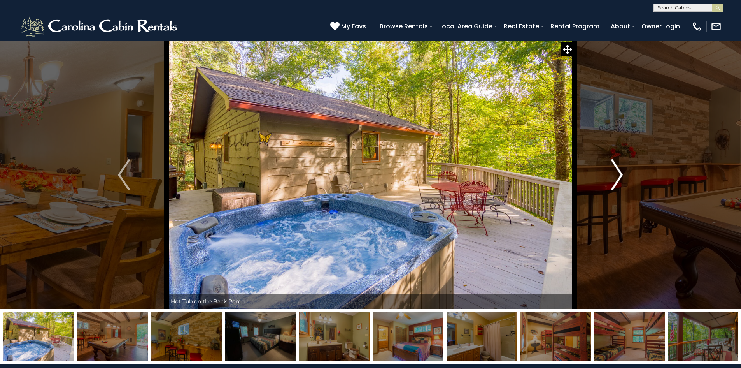
click at [620, 172] on img "Next" at bounding box center [617, 174] width 12 height 31
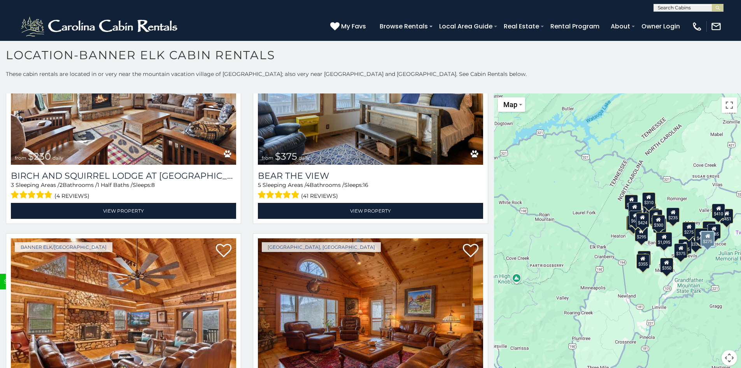
scroll to position [3036, 0]
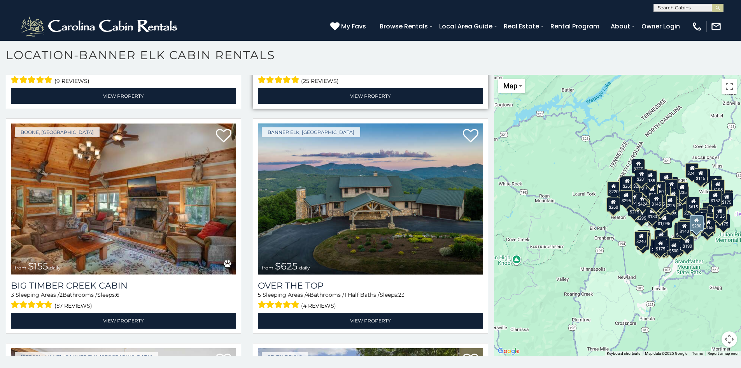
scroll to position [13782, 0]
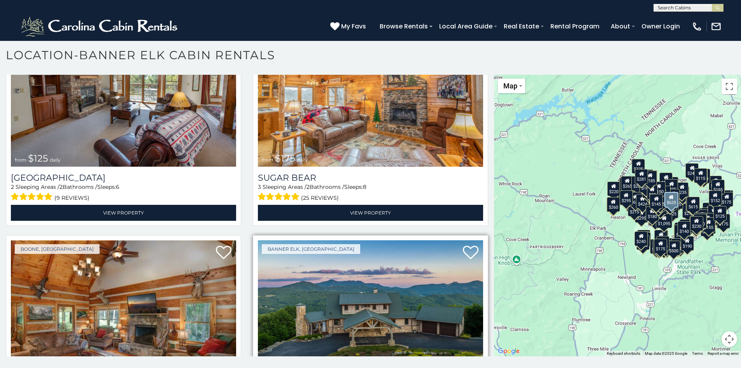
click at [341, 240] on img at bounding box center [370, 315] width 225 height 151
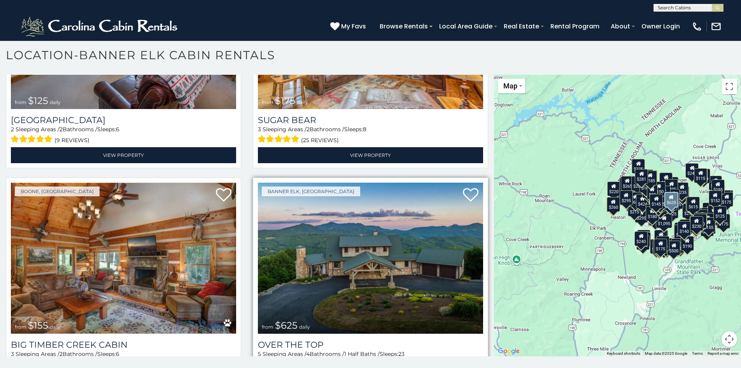
scroll to position [13860, 0]
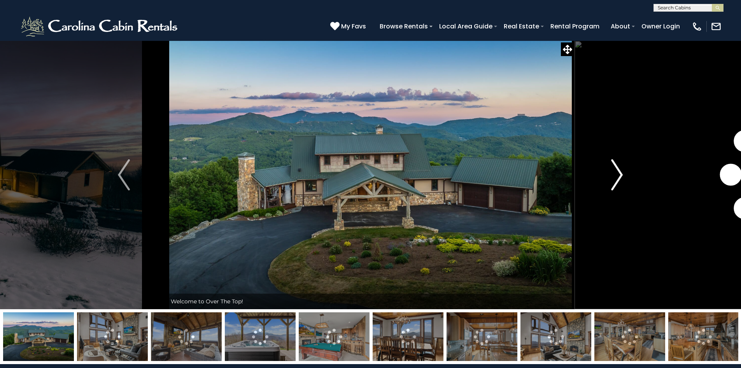
click at [622, 176] on img "Next" at bounding box center [617, 174] width 12 height 31
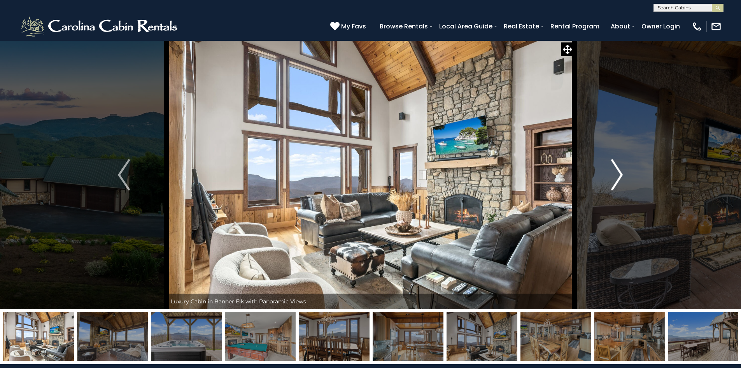
click at [622, 176] on img "Next" at bounding box center [617, 174] width 12 height 31
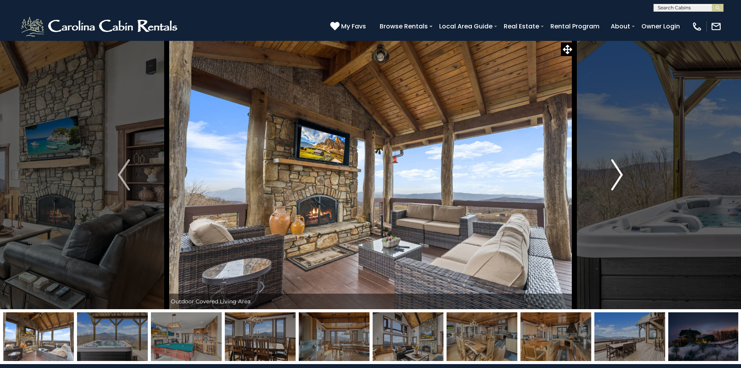
click at [622, 176] on img "Next" at bounding box center [617, 174] width 12 height 31
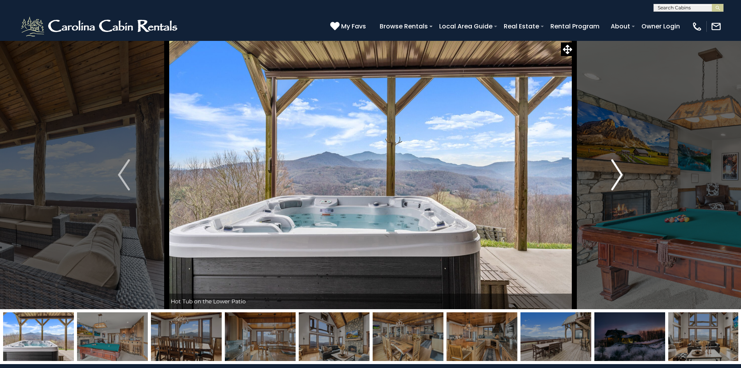
click at [621, 176] on img "Next" at bounding box center [617, 174] width 12 height 31
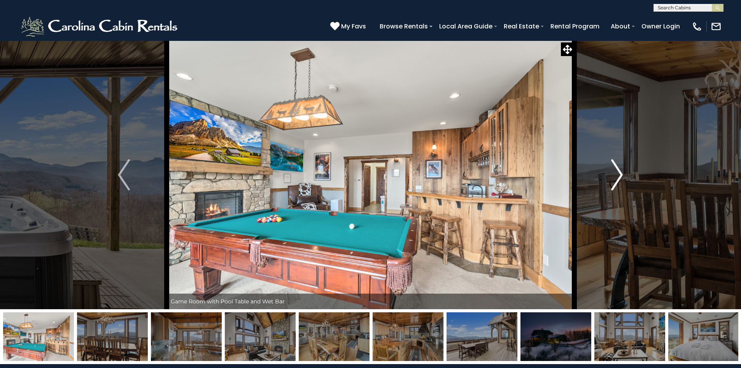
click at [621, 176] on img "Next" at bounding box center [617, 174] width 12 height 31
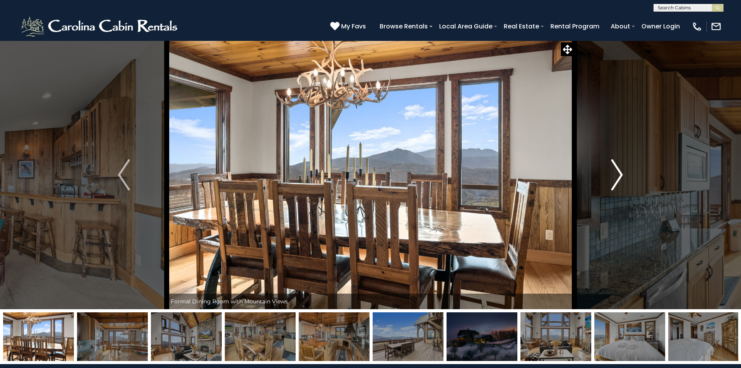
click at [621, 176] on img "Next" at bounding box center [617, 174] width 12 height 31
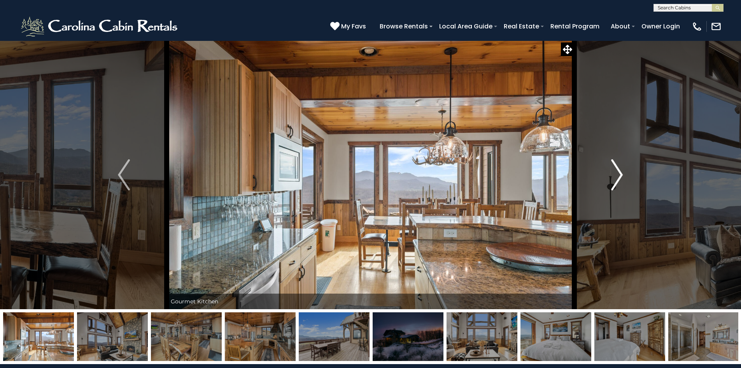
click at [621, 176] on img "Next" at bounding box center [617, 174] width 12 height 31
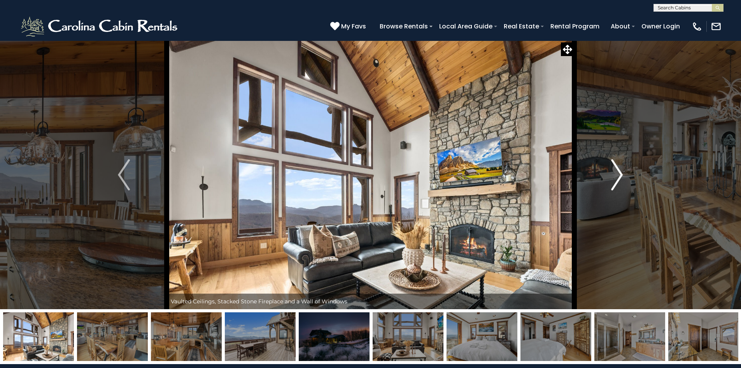
click at [621, 176] on img "Next" at bounding box center [617, 174] width 12 height 31
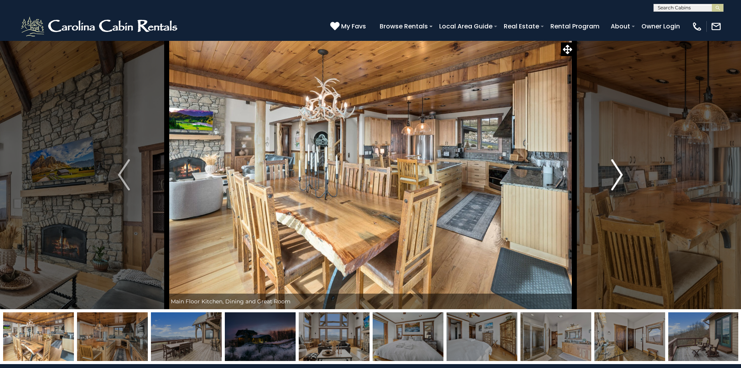
click at [621, 176] on img "Next" at bounding box center [617, 174] width 12 height 31
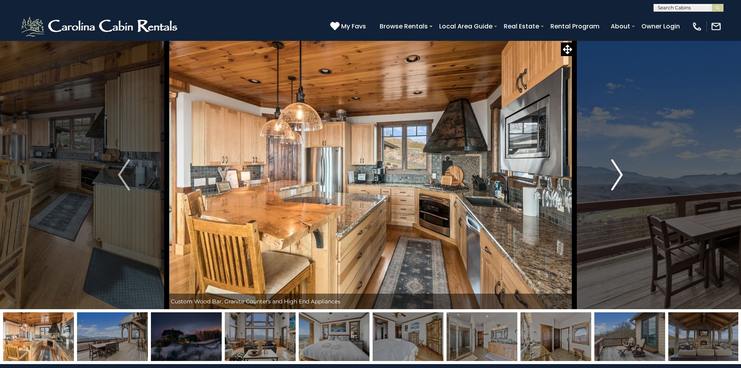
click at [621, 176] on img "Next" at bounding box center [617, 174] width 12 height 31
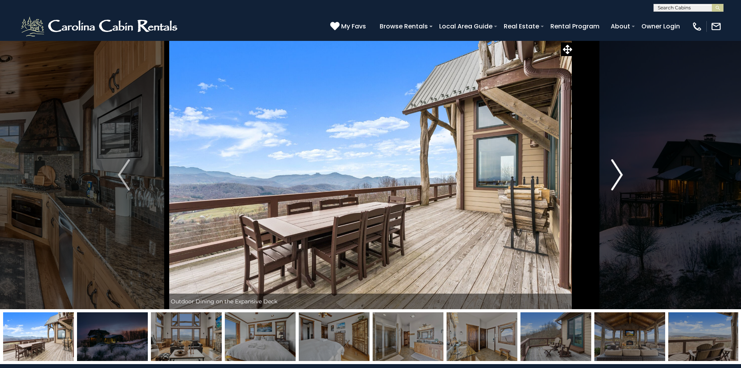
click at [621, 176] on img "Next" at bounding box center [617, 174] width 12 height 31
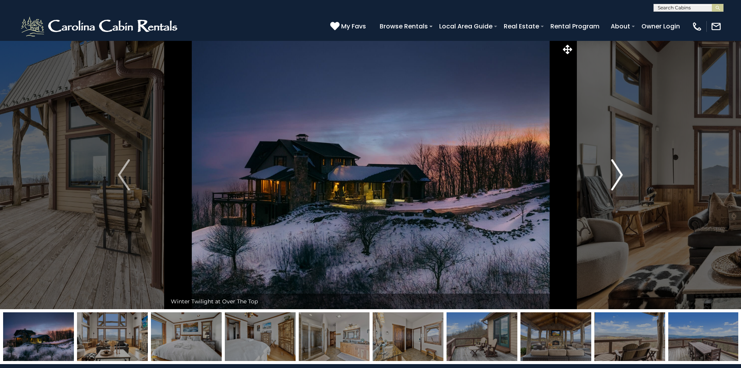
click at [621, 176] on img "Next" at bounding box center [617, 174] width 12 height 31
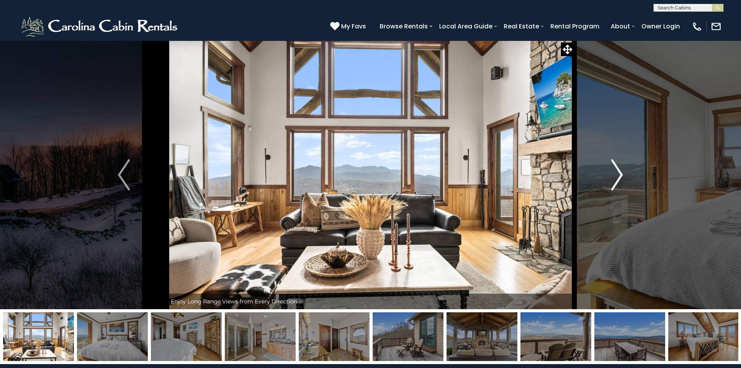
click at [621, 176] on img "Next" at bounding box center [617, 174] width 12 height 31
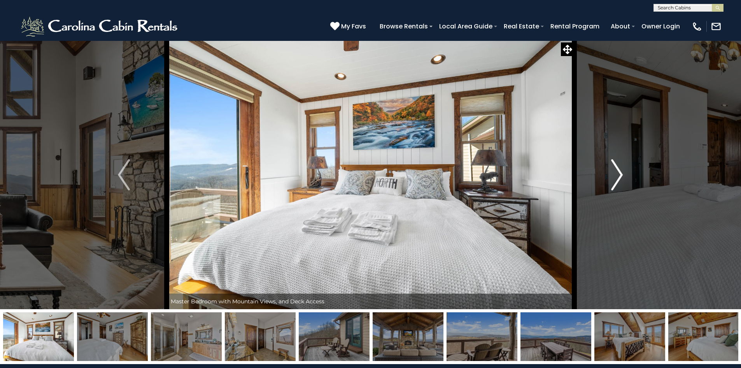
click at [621, 176] on img "Next" at bounding box center [617, 174] width 12 height 31
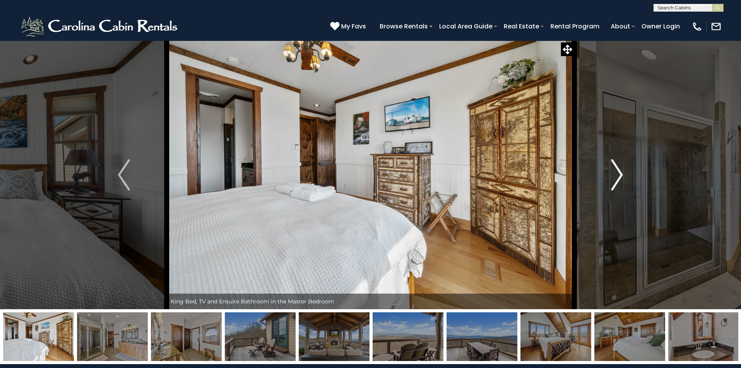
click at [621, 176] on img "Next" at bounding box center [617, 174] width 12 height 31
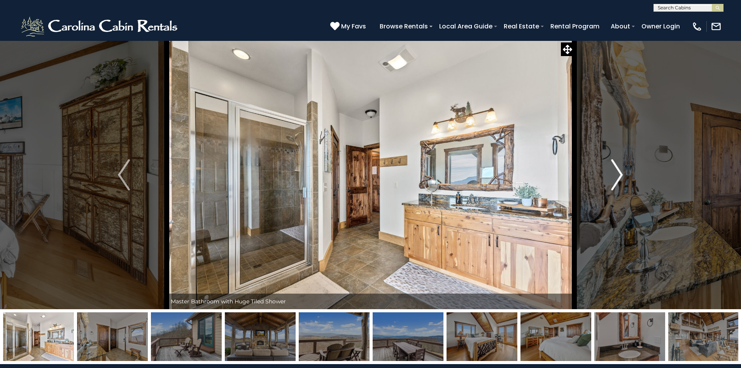
click at [618, 174] on img "Next" at bounding box center [617, 174] width 12 height 31
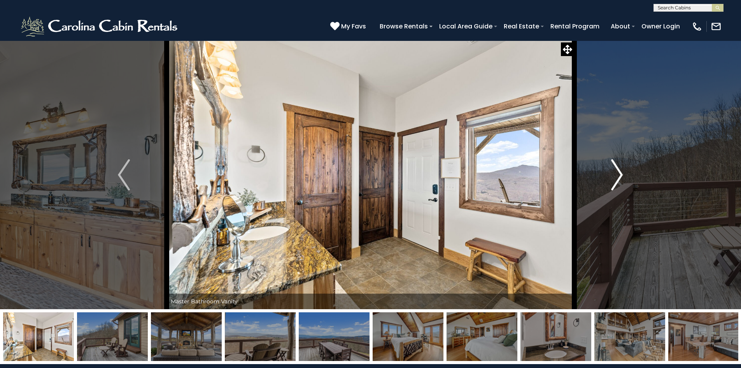
click at [620, 173] on img "Next" at bounding box center [617, 174] width 12 height 31
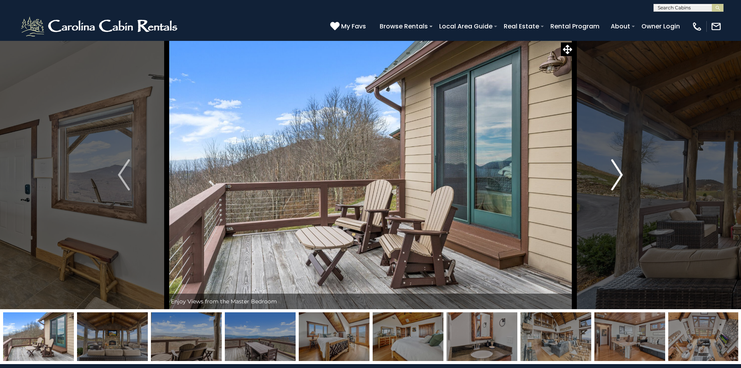
click at [620, 173] on img "Next" at bounding box center [617, 174] width 12 height 31
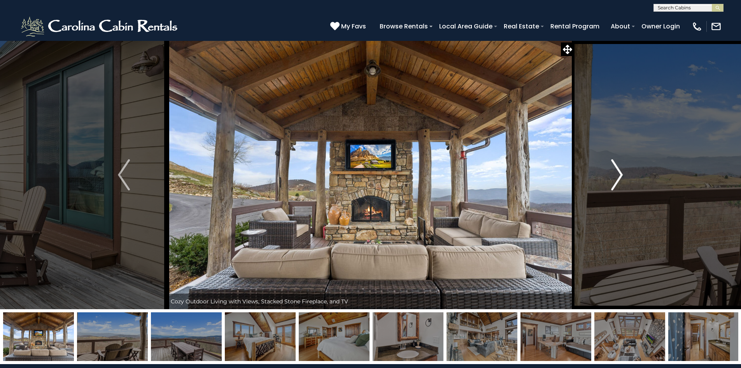
click at [620, 172] on img "Next" at bounding box center [617, 174] width 12 height 31
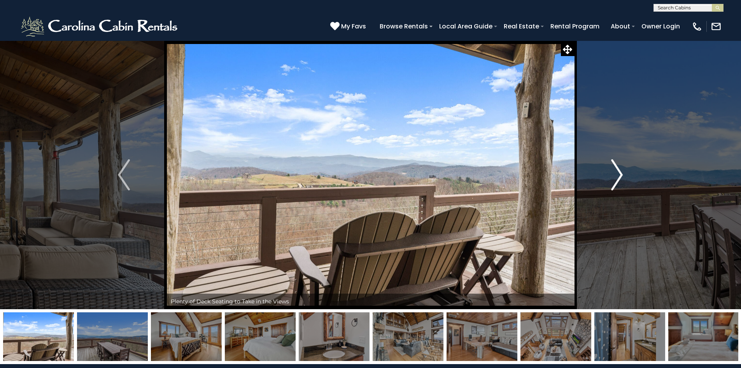
click at [620, 172] on img "Next" at bounding box center [617, 174] width 12 height 31
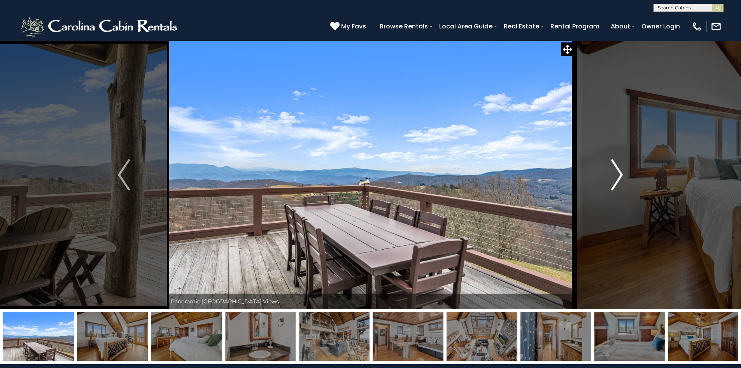
click at [620, 172] on img "Next" at bounding box center [617, 174] width 12 height 31
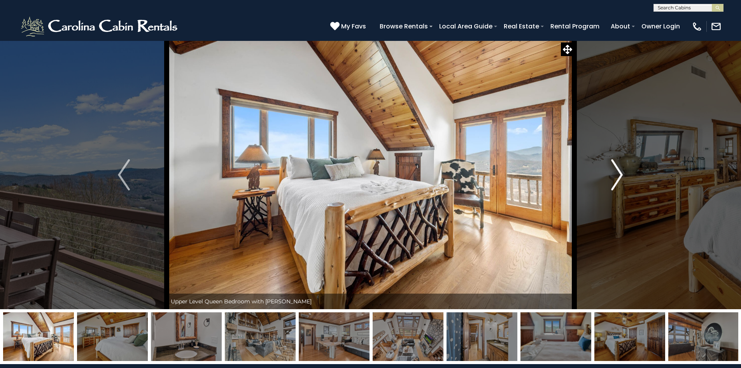
click at [620, 172] on img "Next" at bounding box center [617, 174] width 12 height 31
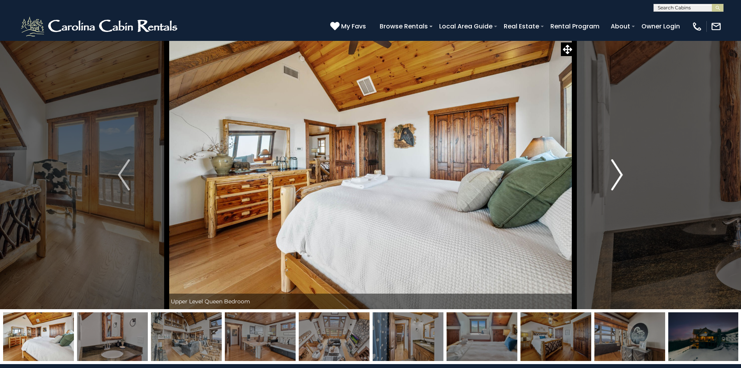
click at [620, 172] on img "Next" at bounding box center [617, 174] width 12 height 31
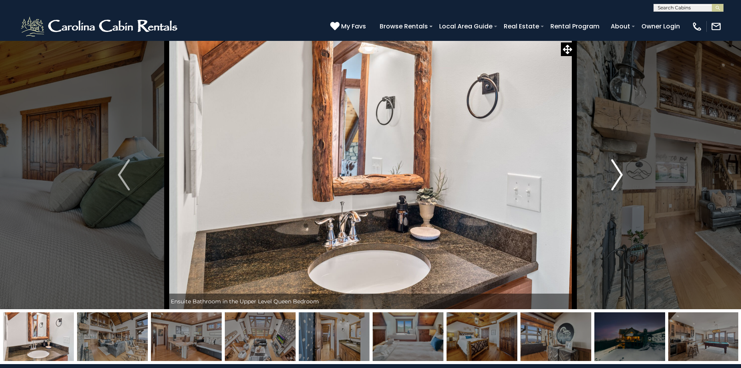
click at [620, 172] on img "Next" at bounding box center [617, 174] width 12 height 31
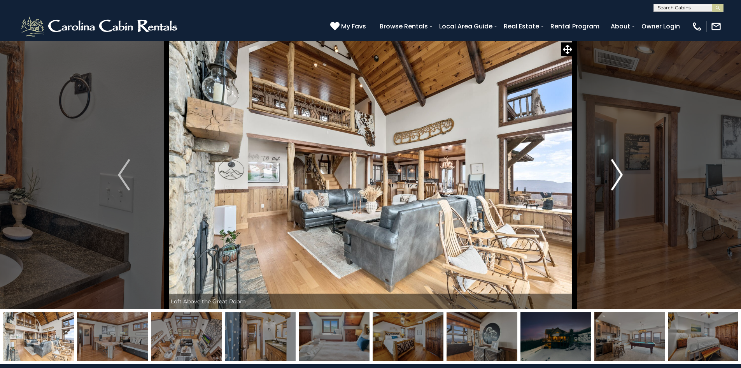
click at [620, 172] on img "Next" at bounding box center [617, 174] width 12 height 31
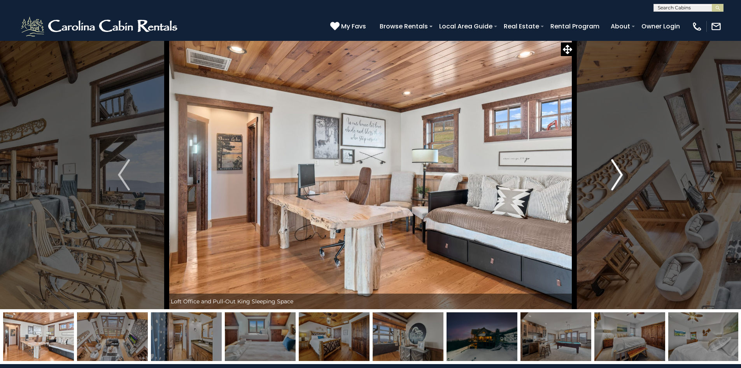
click at [620, 172] on img "Next" at bounding box center [617, 174] width 12 height 31
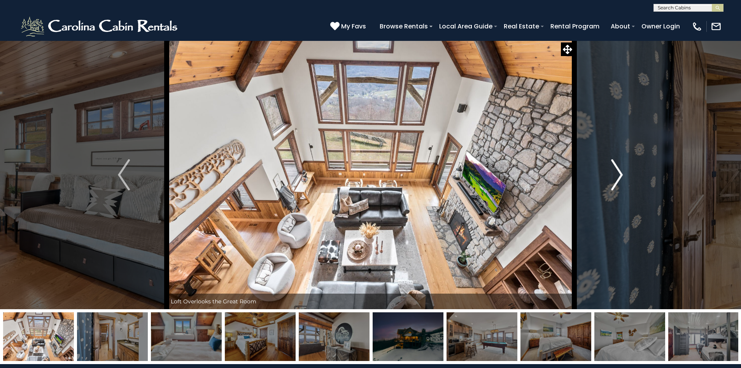
click at [620, 172] on img "Next" at bounding box center [617, 174] width 12 height 31
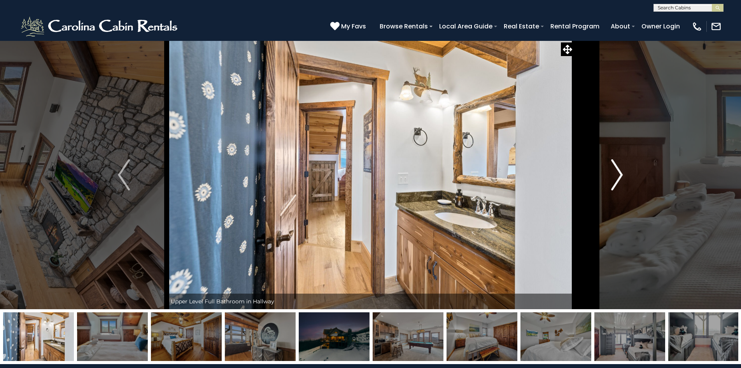
click at [620, 172] on img "Next" at bounding box center [617, 174] width 12 height 31
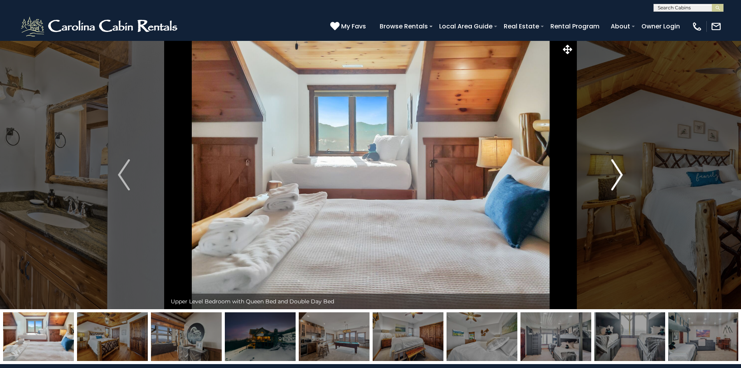
click at [620, 172] on img "Next" at bounding box center [617, 174] width 12 height 31
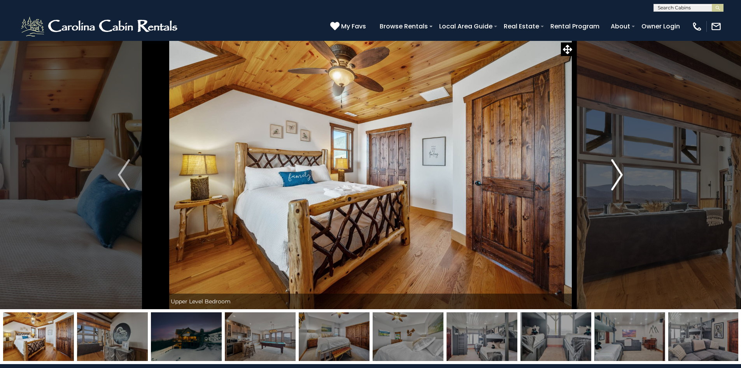
click at [620, 172] on img "Next" at bounding box center [617, 174] width 12 height 31
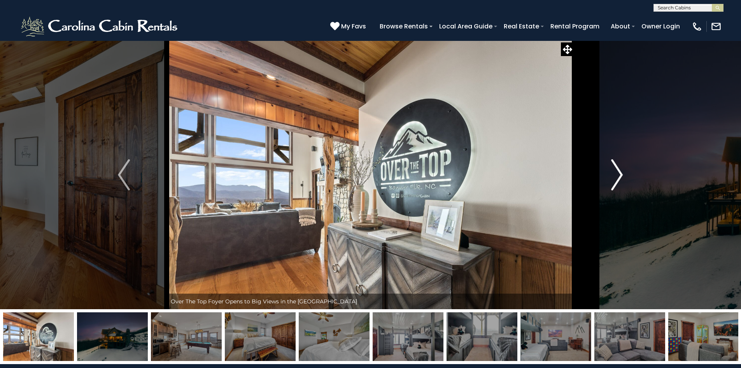
click at [620, 172] on img "Next" at bounding box center [617, 174] width 12 height 31
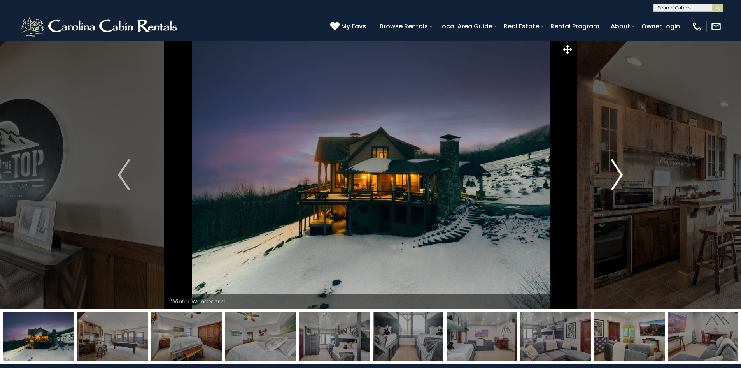
click at [620, 172] on img "Next" at bounding box center [617, 174] width 12 height 31
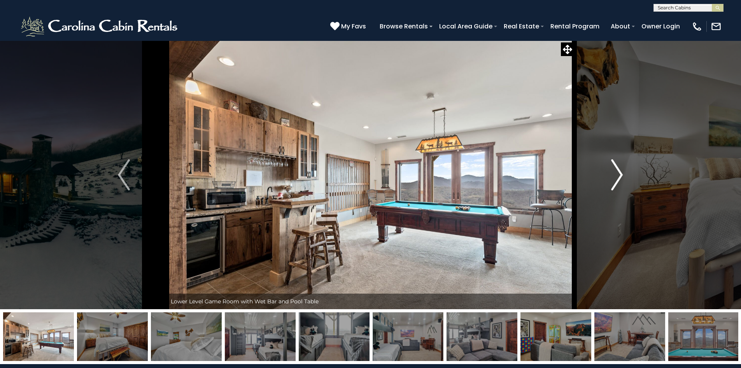
click at [620, 172] on img "Next" at bounding box center [617, 174] width 12 height 31
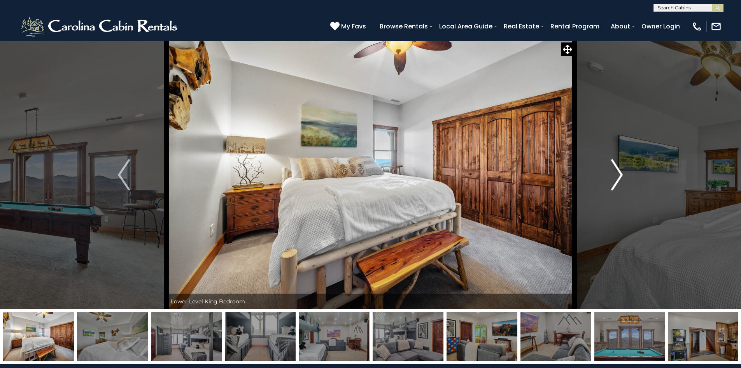
click at [620, 172] on img "Next" at bounding box center [617, 174] width 12 height 31
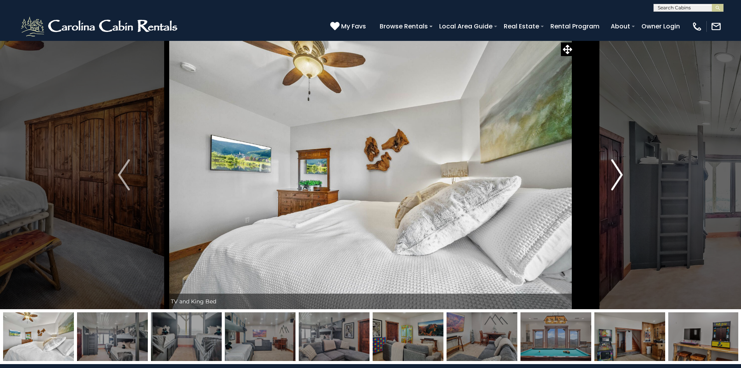
click at [620, 172] on img "Next" at bounding box center [617, 174] width 12 height 31
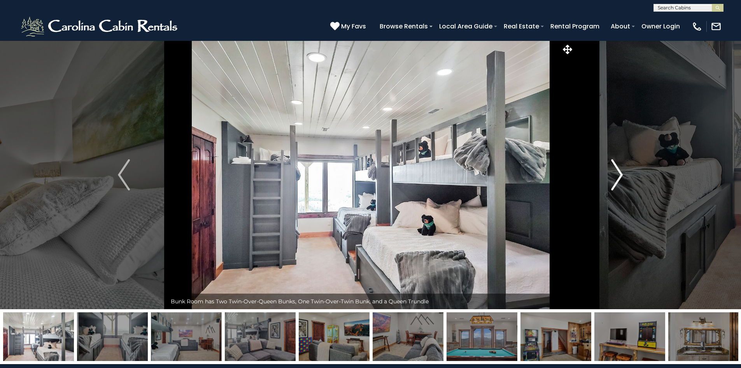
click at [620, 172] on img "Next" at bounding box center [617, 174] width 12 height 31
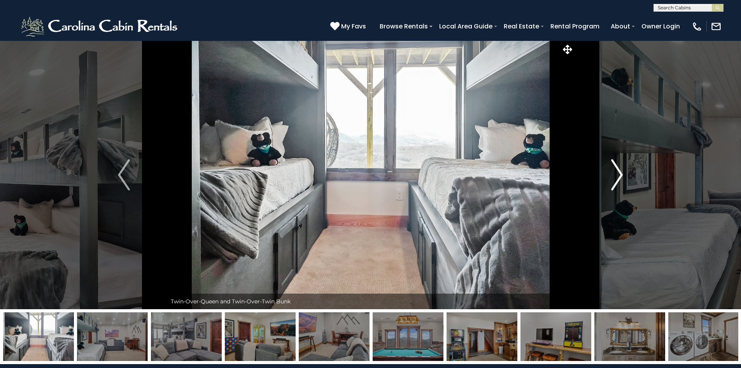
click at [620, 172] on img "Next" at bounding box center [617, 174] width 12 height 31
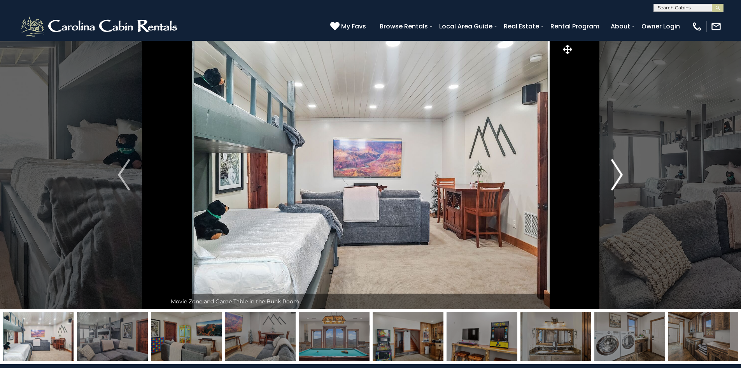
click at [620, 172] on img "Next" at bounding box center [617, 174] width 12 height 31
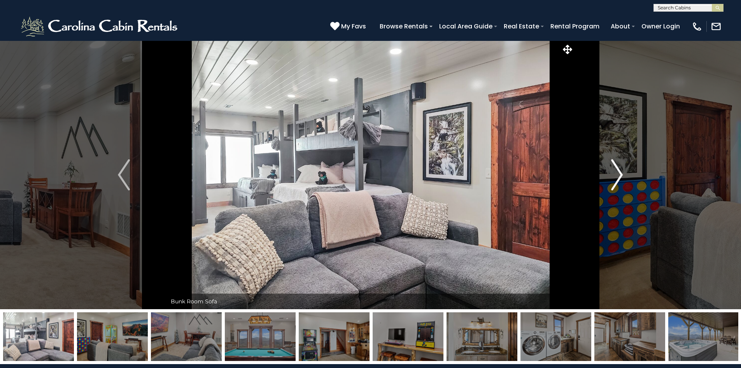
click at [620, 172] on img "Next" at bounding box center [617, 174] width 12 height 31
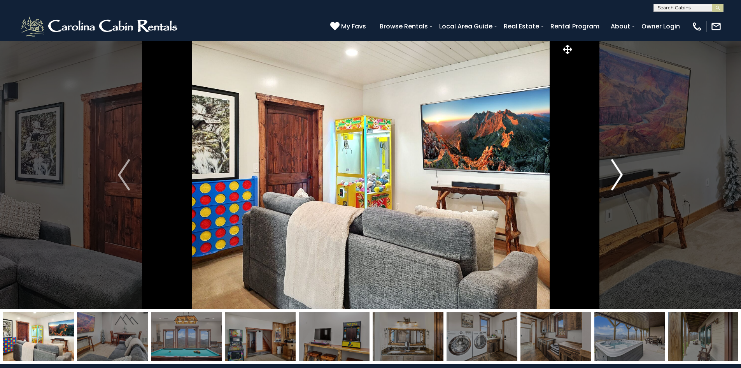
click at [620, 172] on img "Next" at bounding box center [617, 174] width 12 height 31
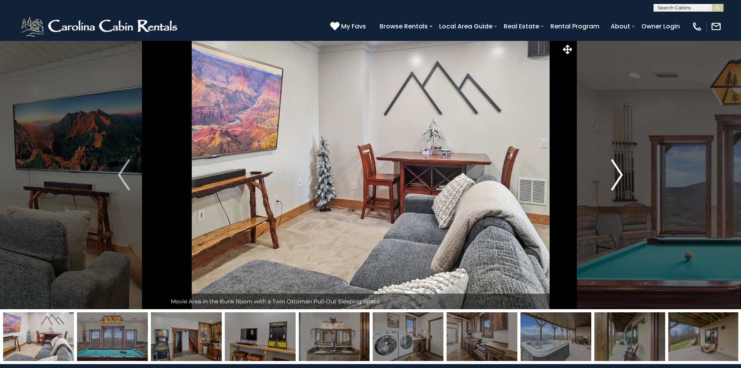
click at [620, 172] on img "Next" at bounding box center [617, 174] width 12 height 31
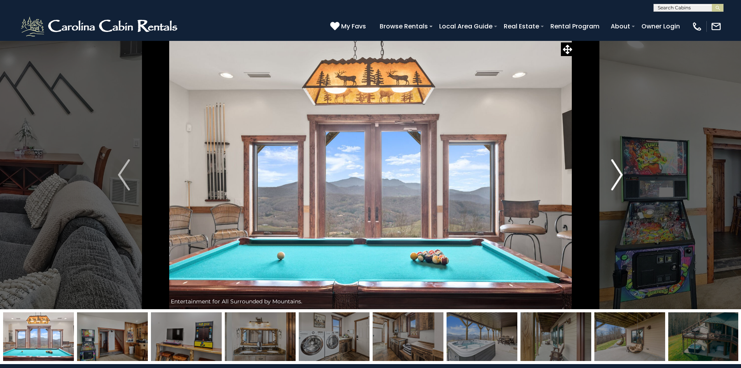
click at [620, 172] on img "Next" at bounding box center [617, 174] width 12 height 31
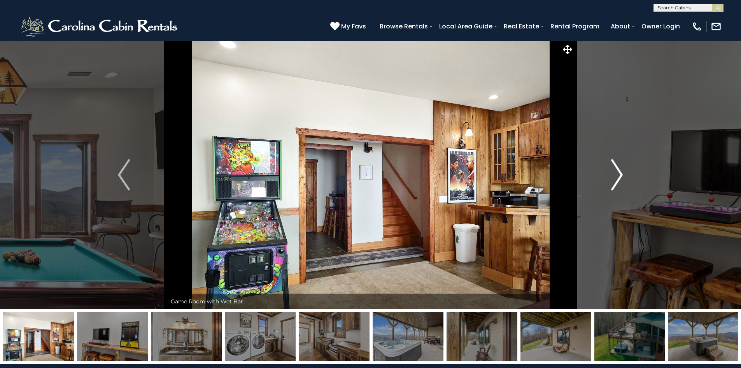
click at [620, 172] on img "Next" at bounding box center [617, 174] width 12 height 31
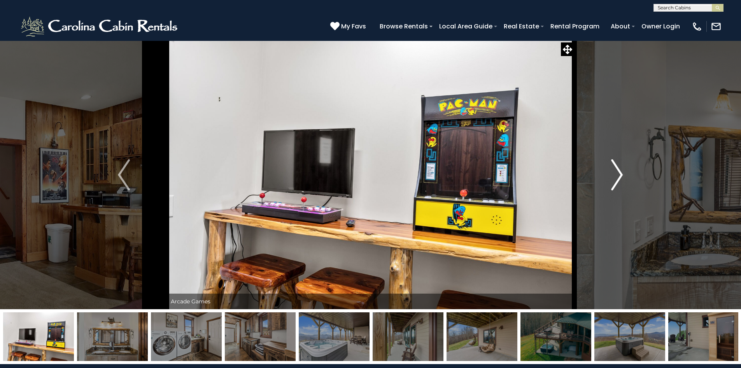
click at [620, 172] on img "Next" at bounding box center [617, 174] width 12 height 31
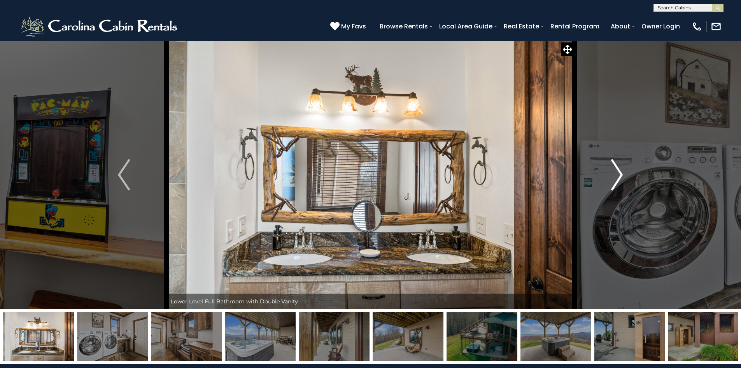
click at [620, 172] on img "Next" at bounding box center [617, 174] width 12 height 31
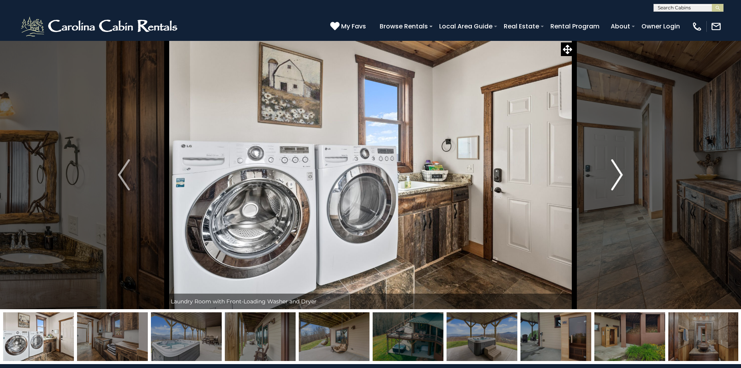
click at [620, 172] on img "Next" at bounding box center [617, 174] width 12 height 31
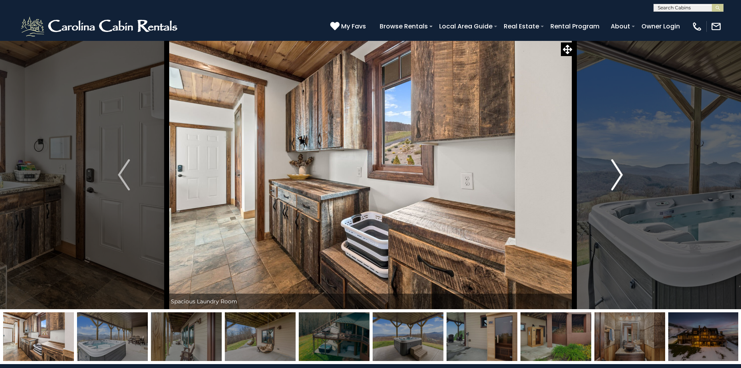
click at [620, 172] on img "Next" at bounding box center [617, 174] width 12 height 31
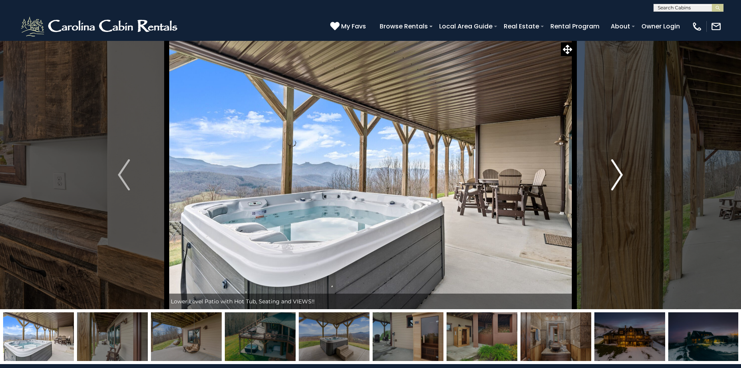
click at [620, 172] on img "Next" at bounding box center [617, 174] width 12 height 31
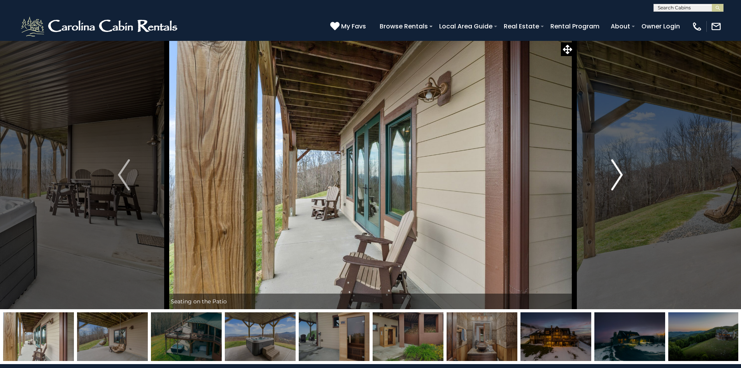
click at [620, 172] on img "Next" at bounding box center [617, 174] width 12 height 31
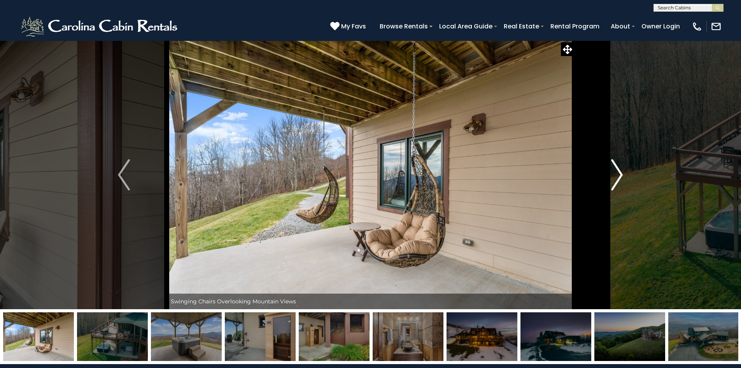
click at [620, 172] on img "Next" at bounding box center [617, 174] width 12 height 31
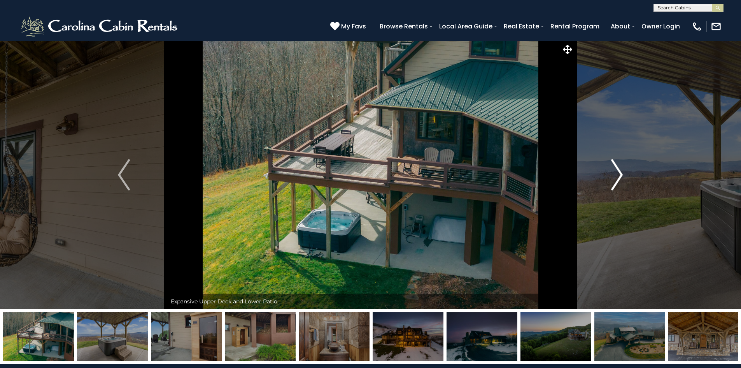
click at [620, 172] on img "Next" at bounding box center [617, 174] width 12 height 31
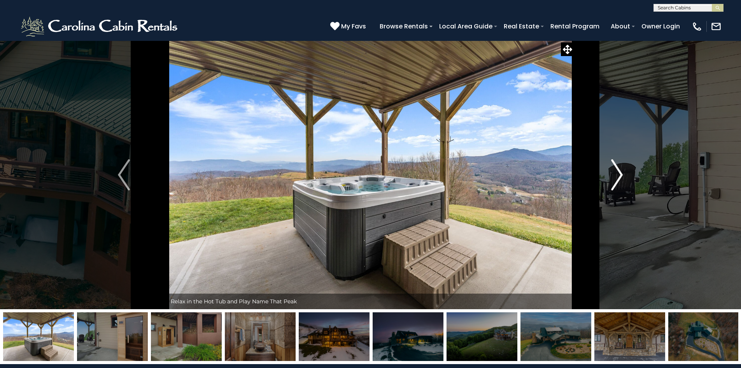
click at [620, 172] on img "Next" at bounding box center [617, 174] width 12 height 31
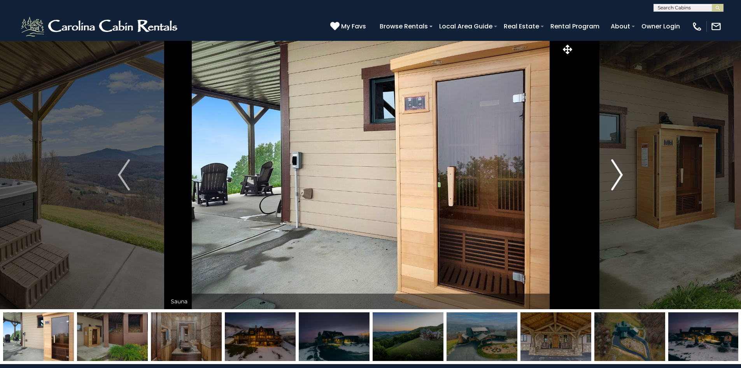
click at [620, 172] on img "Next" at bounding box center [617, 174] width 12 height 31
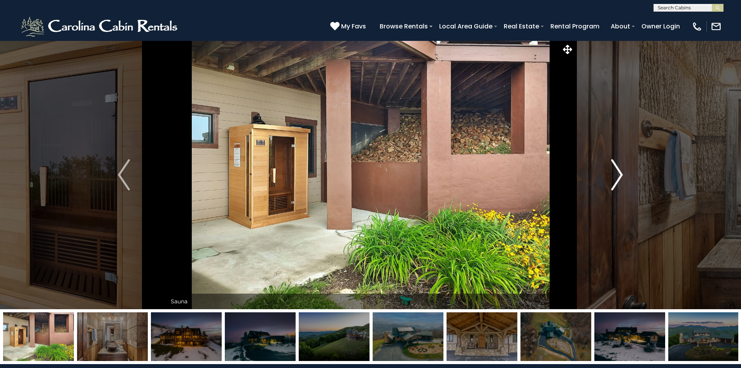
click at [620, 172] on img "Next" at bounding box center [617, 174] width 12 height 31
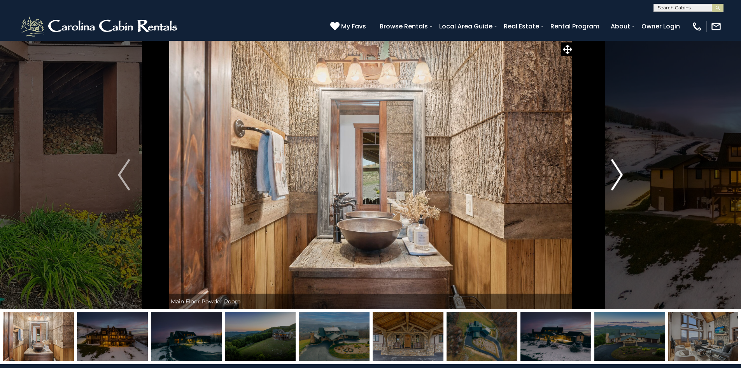
click at [620, 172] on img "Next" at bounding box center [617, 174] width 12 height 31
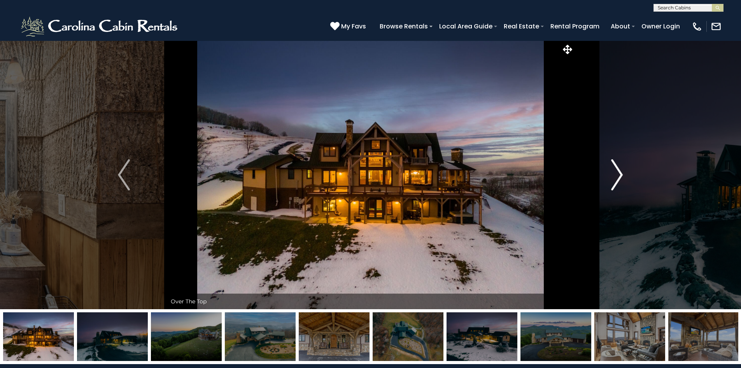
click at [620, 172] on img "Next" at bounding box center [617, 174] width 12 height 31
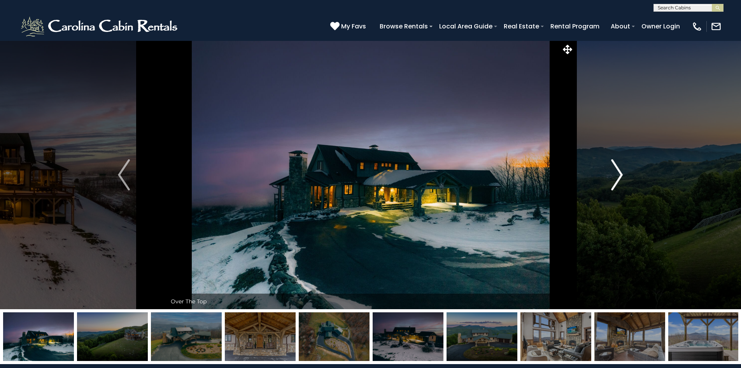
click at [620, 172] on img "Next" at bounding box center [617, 174] width 12 height 31
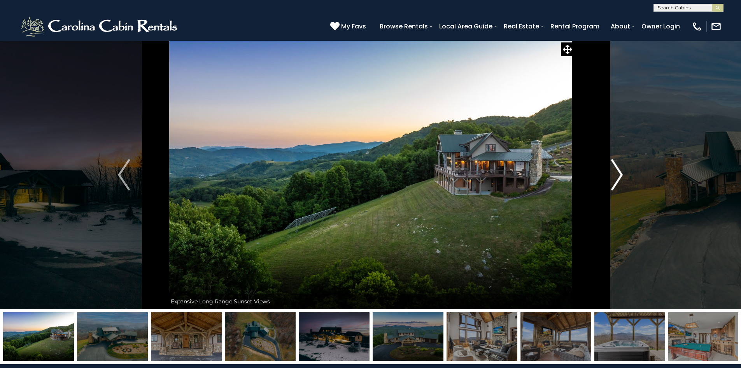
click at [620, 172] on img "Next" at bounding box center [617, 174] width 12 height 31
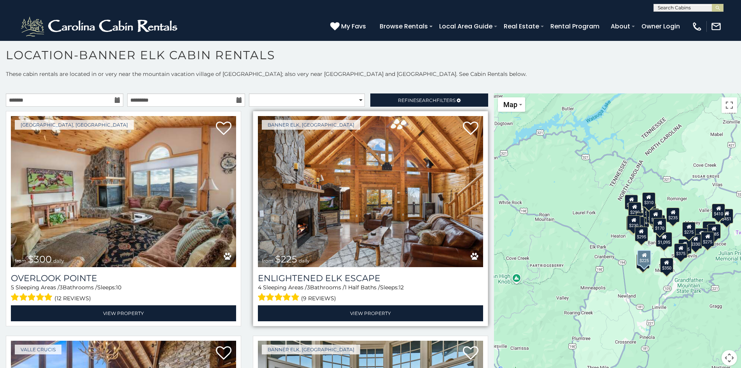
drag, startPoint x: 447, startPoint y: 211, endPoint x: 447, endPoint y: 265, distance: 53.7
drag, startPoint x: 447, startPoint y: 265, endPoint x: 451, endPoint y: 262, distance: 5.3
drag, startPoint x: 451, startPoint y: 262, endPoint x: 434, endPoint y: 243, distance: 25.6
click at [434, 243] on img at bounding box center [370, 191] width 225 height 151
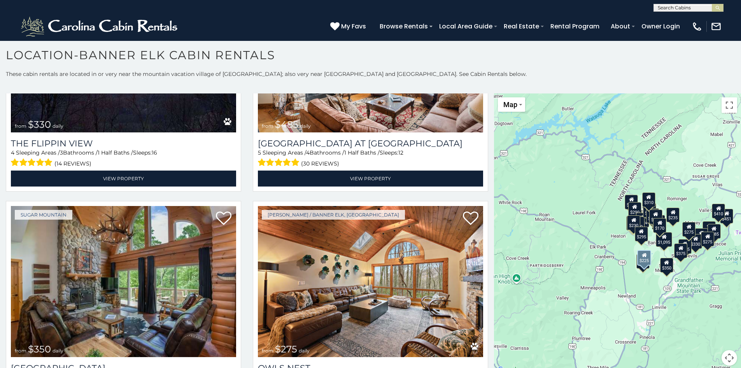
scroll to position [2102, 0]
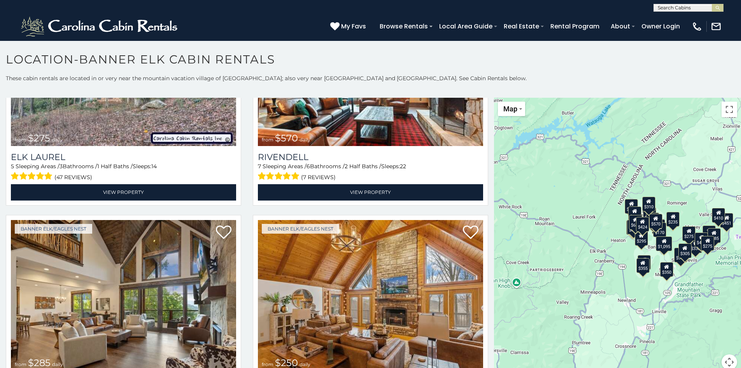
scroll to position [2763, 0]
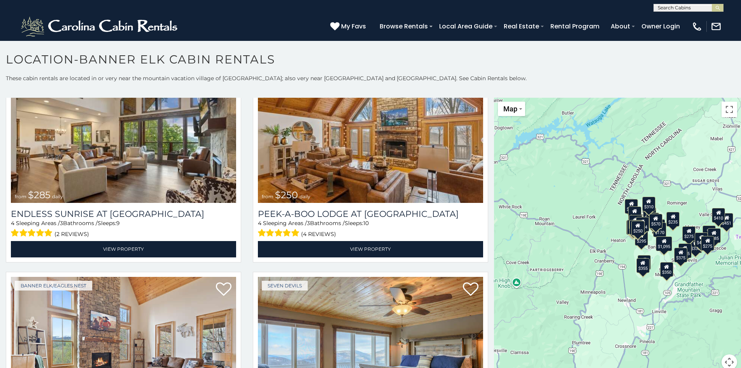
scroll to position [4, 0]
